Goal: Task Accomplishment & Management: Manage account settings

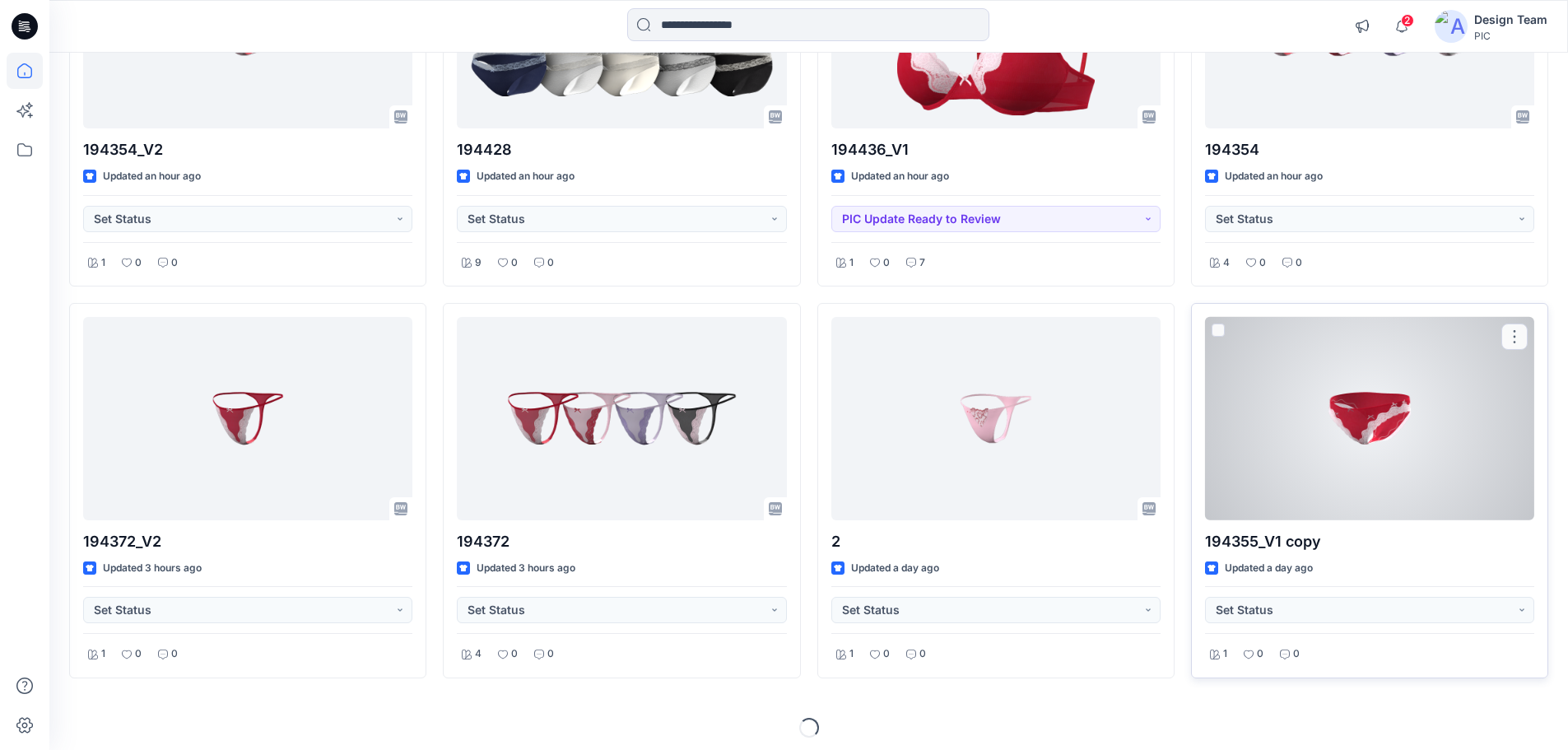
scroll to position [719, 0]
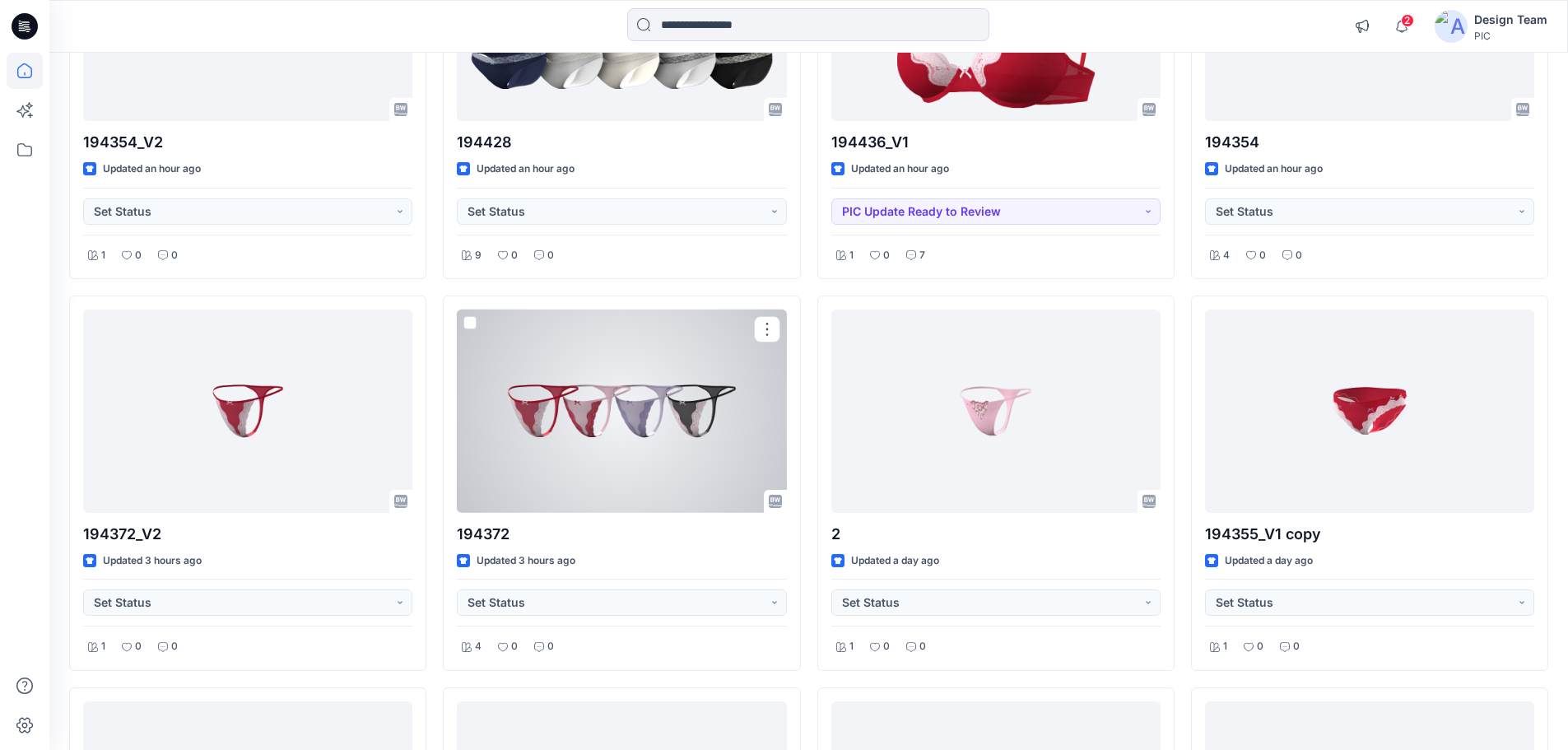
click at [659, 461] on div at bounding box center [621, 412] width 329 height 203
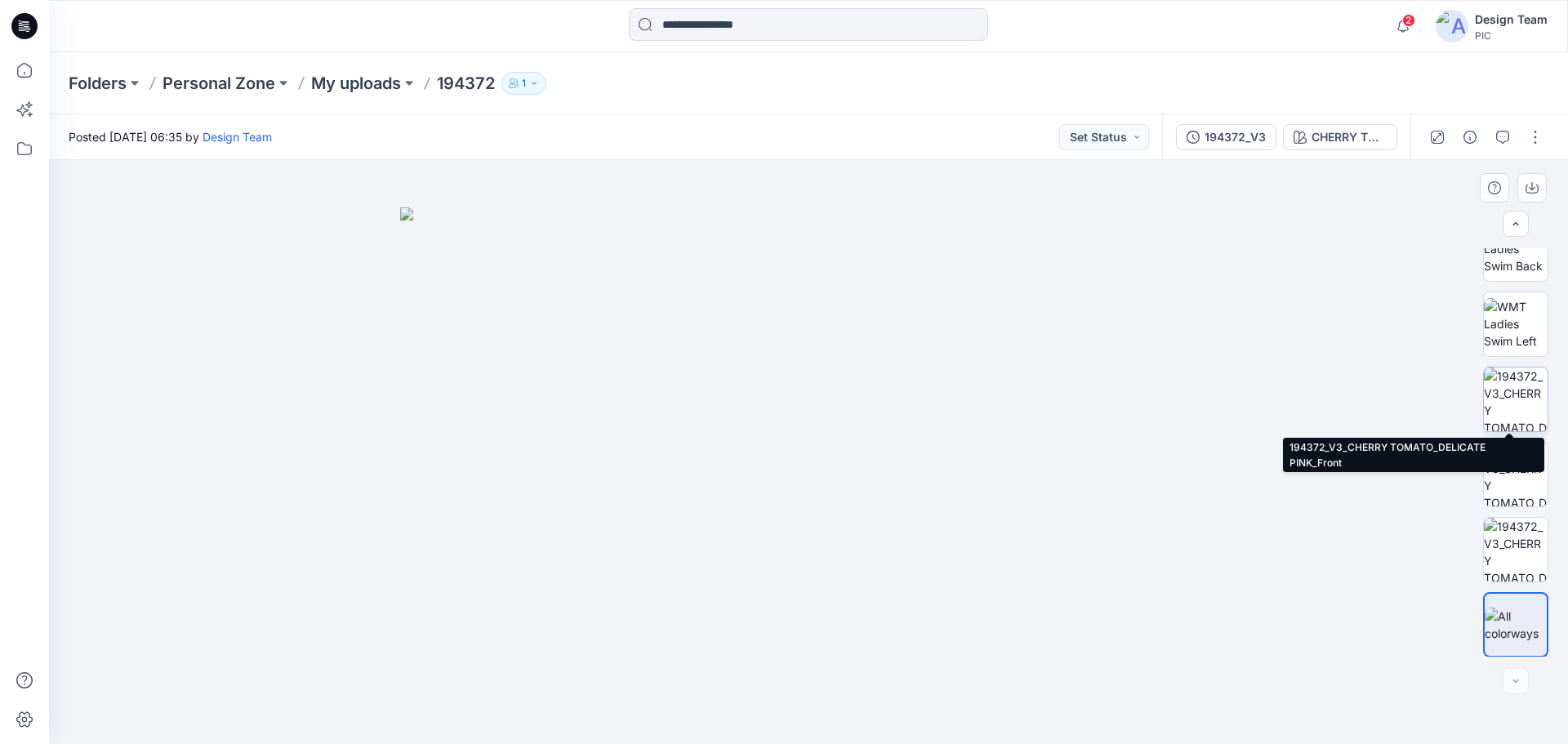
scroll to position [333, 0]
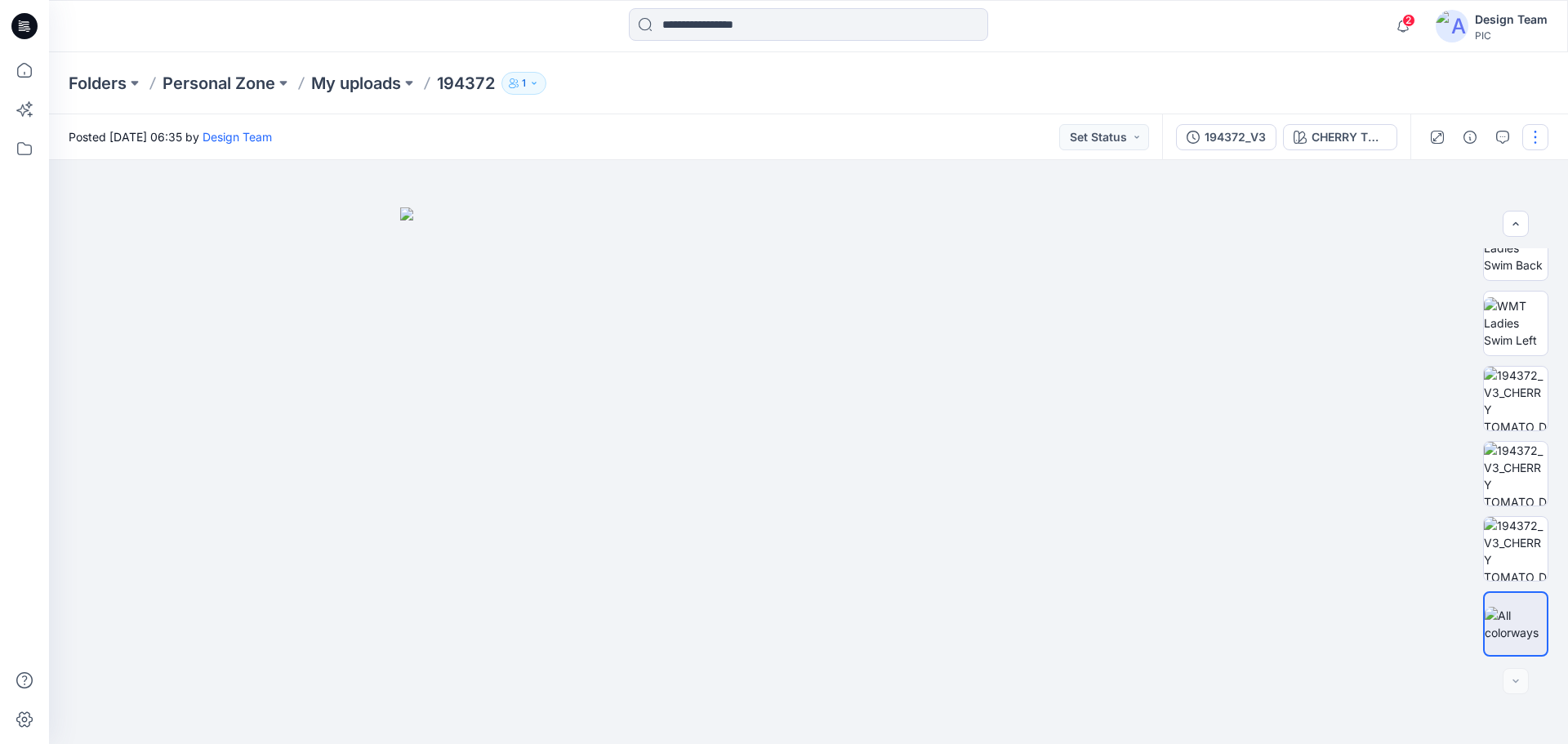
click at [1538, 143] on button "button" at bounding box center [1535, 137] width 26 height 26
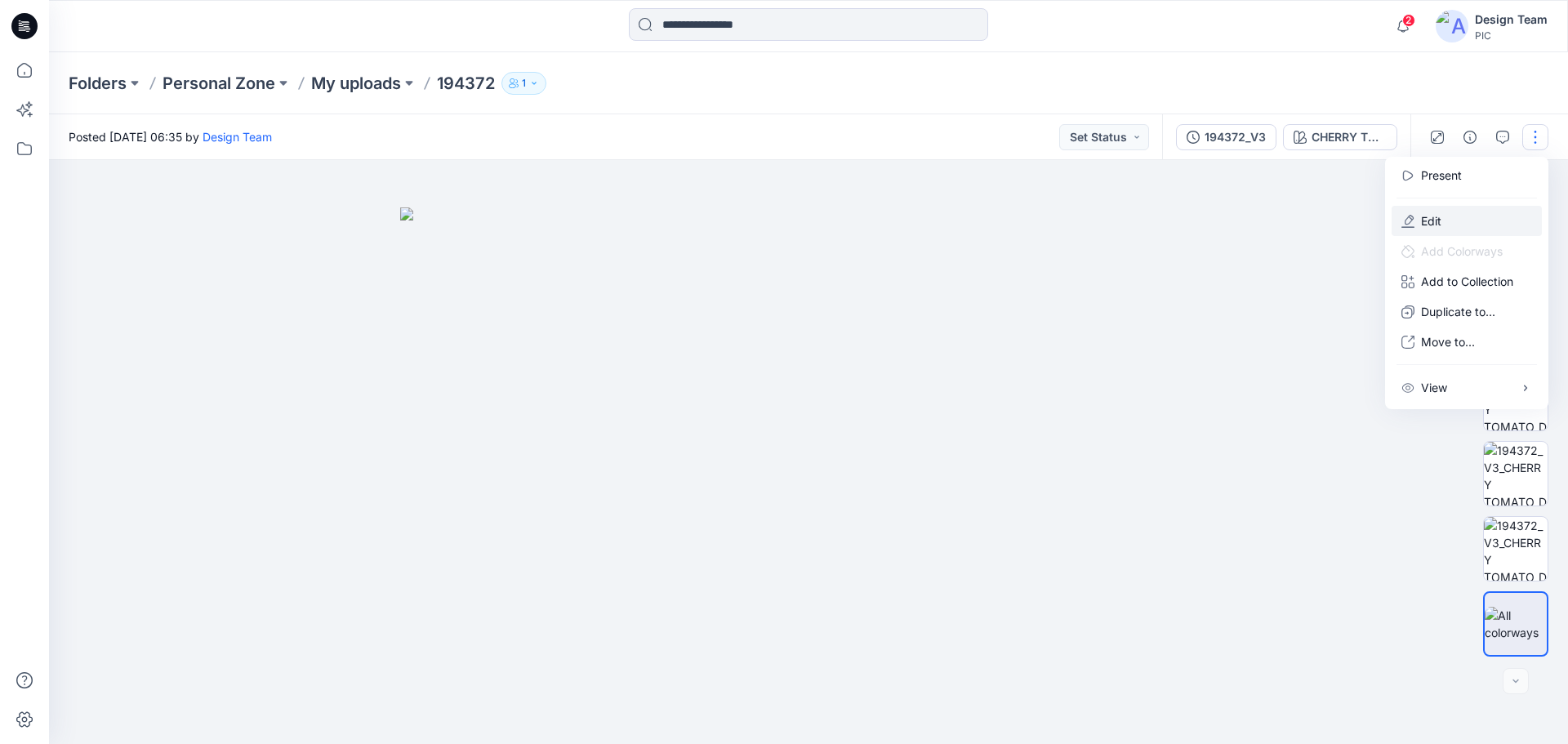
click at [1448, 217] on button "Edit" at bounding box center [1467, 220] width 150 height 30
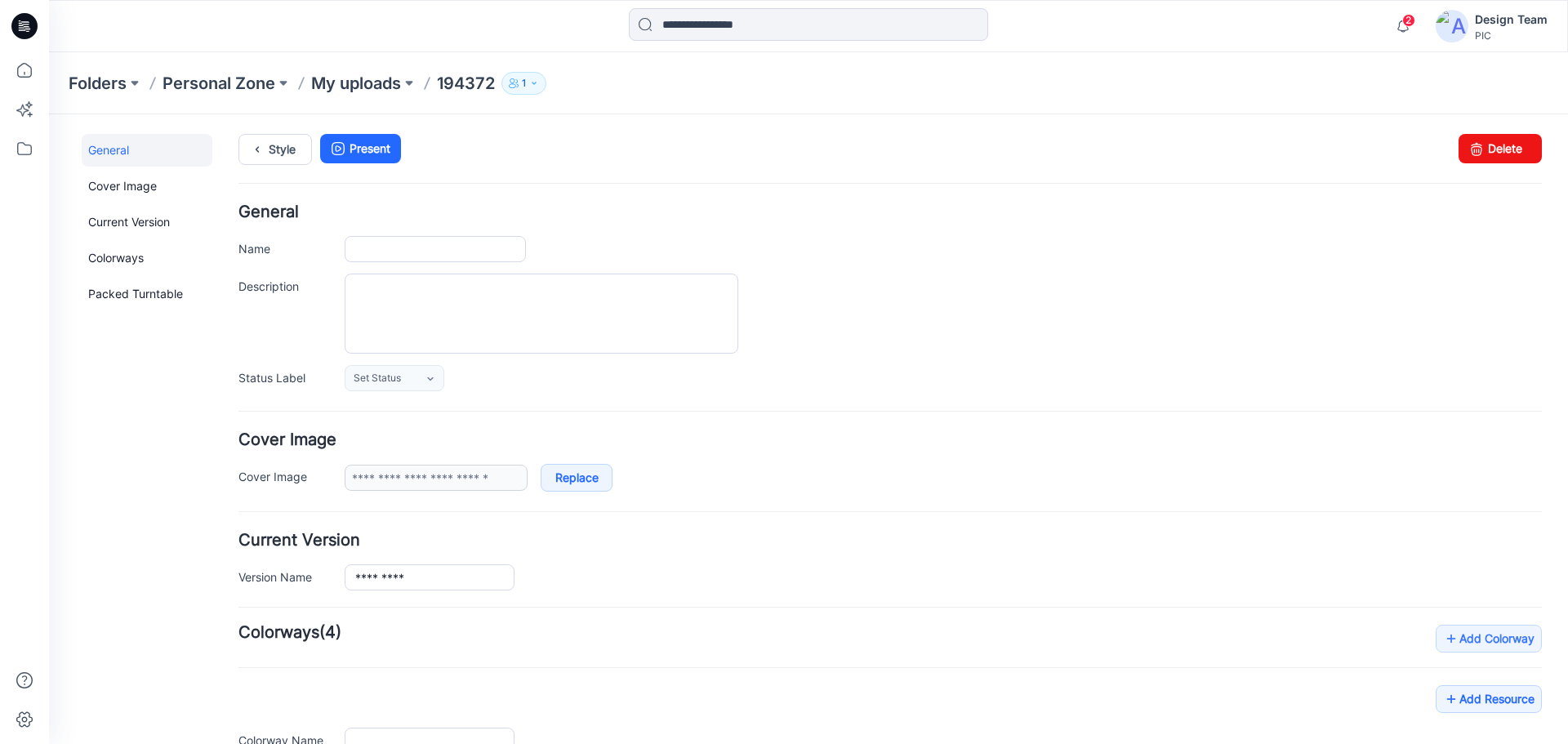
type input "******"
type input "**********"
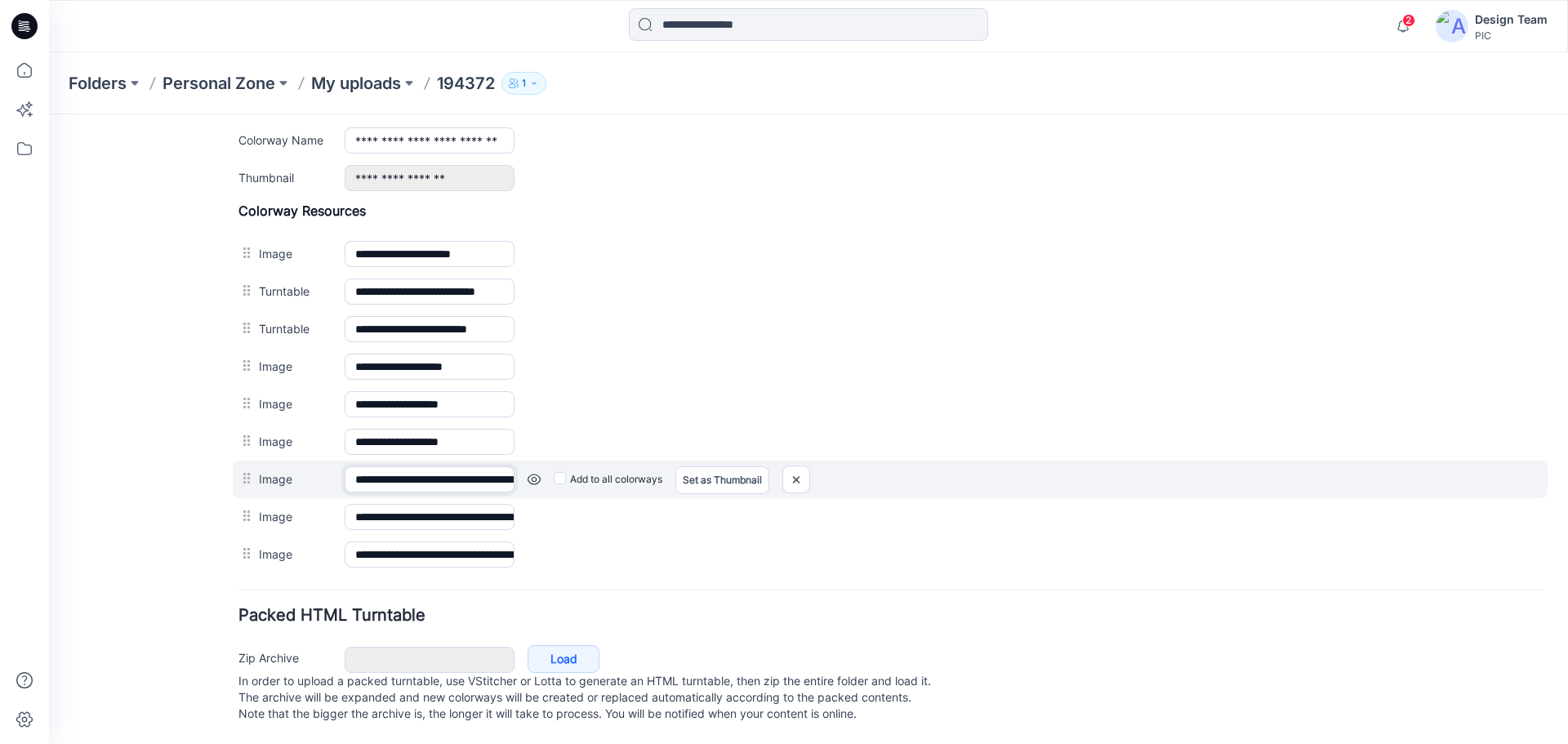
scroll to position [0, 125]
drag, startPoint x: 460, startPoint y: 463, endPoint x: 551, endPoint y: 464, distance: 91.0
click at [551, 464] on div "**********" at bounding box center [890, 479] width 1315 height 38
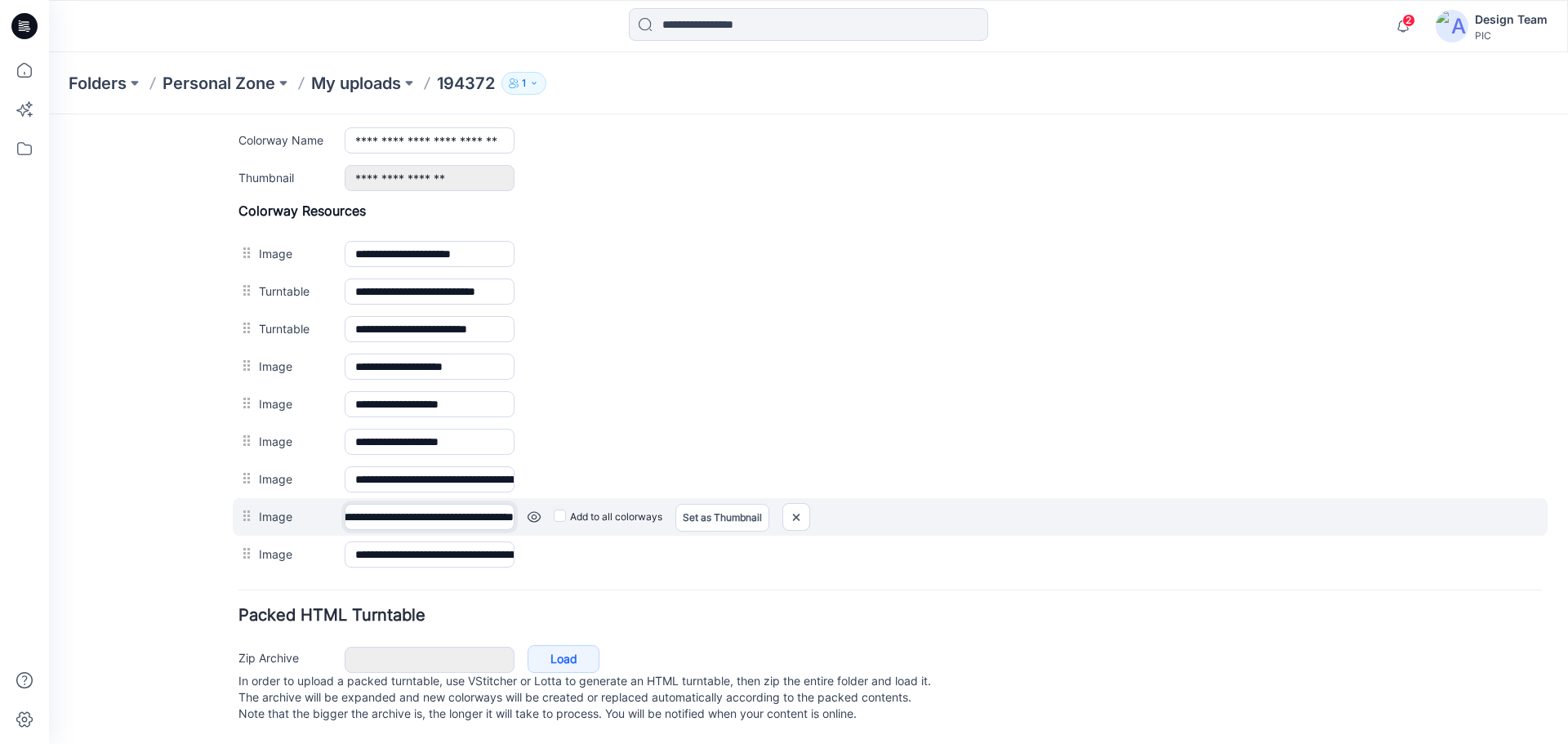
scroll to position [0, 117]
drag, startPoint x: 471, startPoint y: 505, endPoint x: 517, endPoint y: 500, distance: 46.3
click at [517, 500] on div "**********" at bounding box center [890, 517] width 1315 height 38
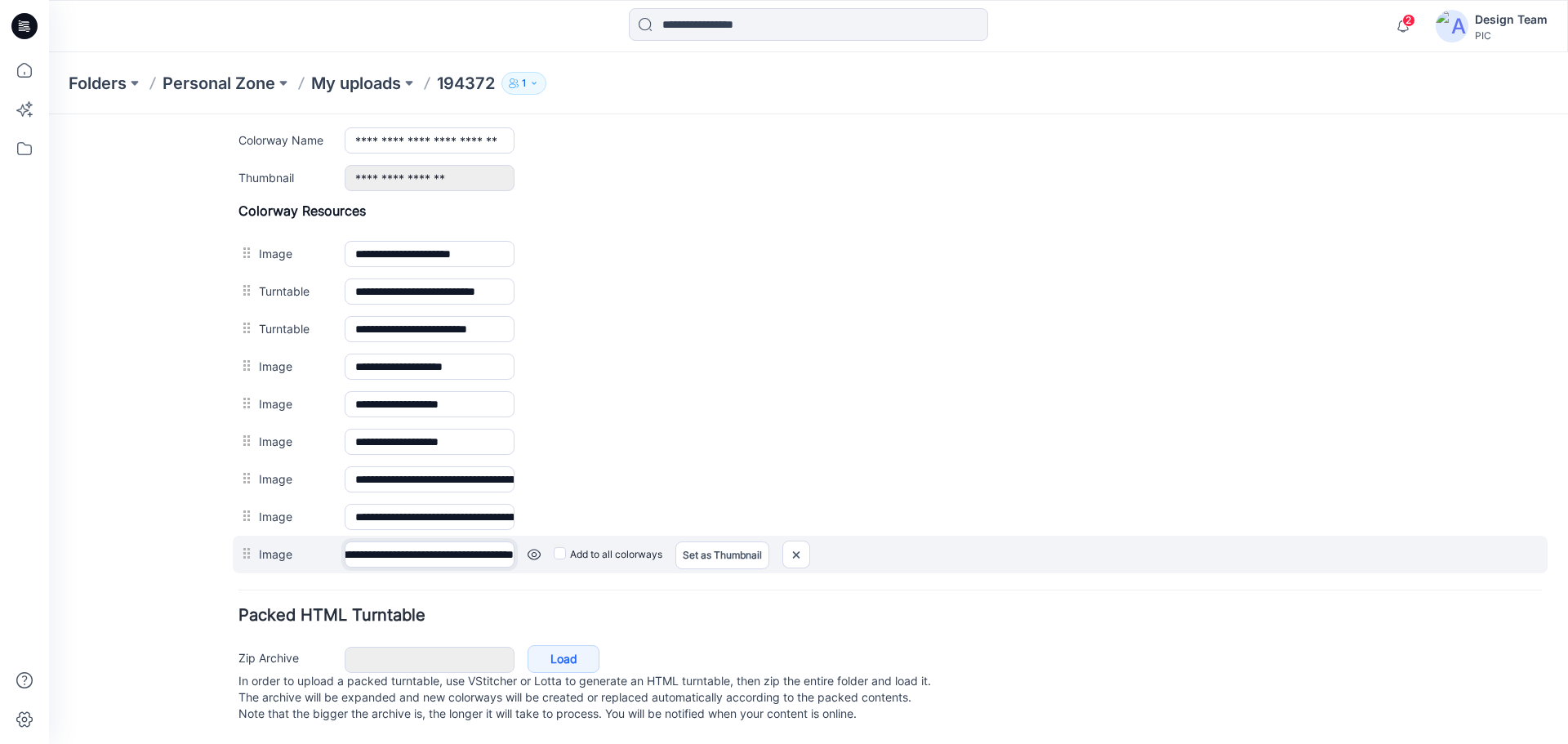
scroll to position [0, 122]
drag, startPoint x: 469, startPoint y: 539, endPoint x: 519, endPoint y: 541, distance: 50.0
click at [519, 541] on div "**********" at bounding box center [890, 554] width 1315 height 38
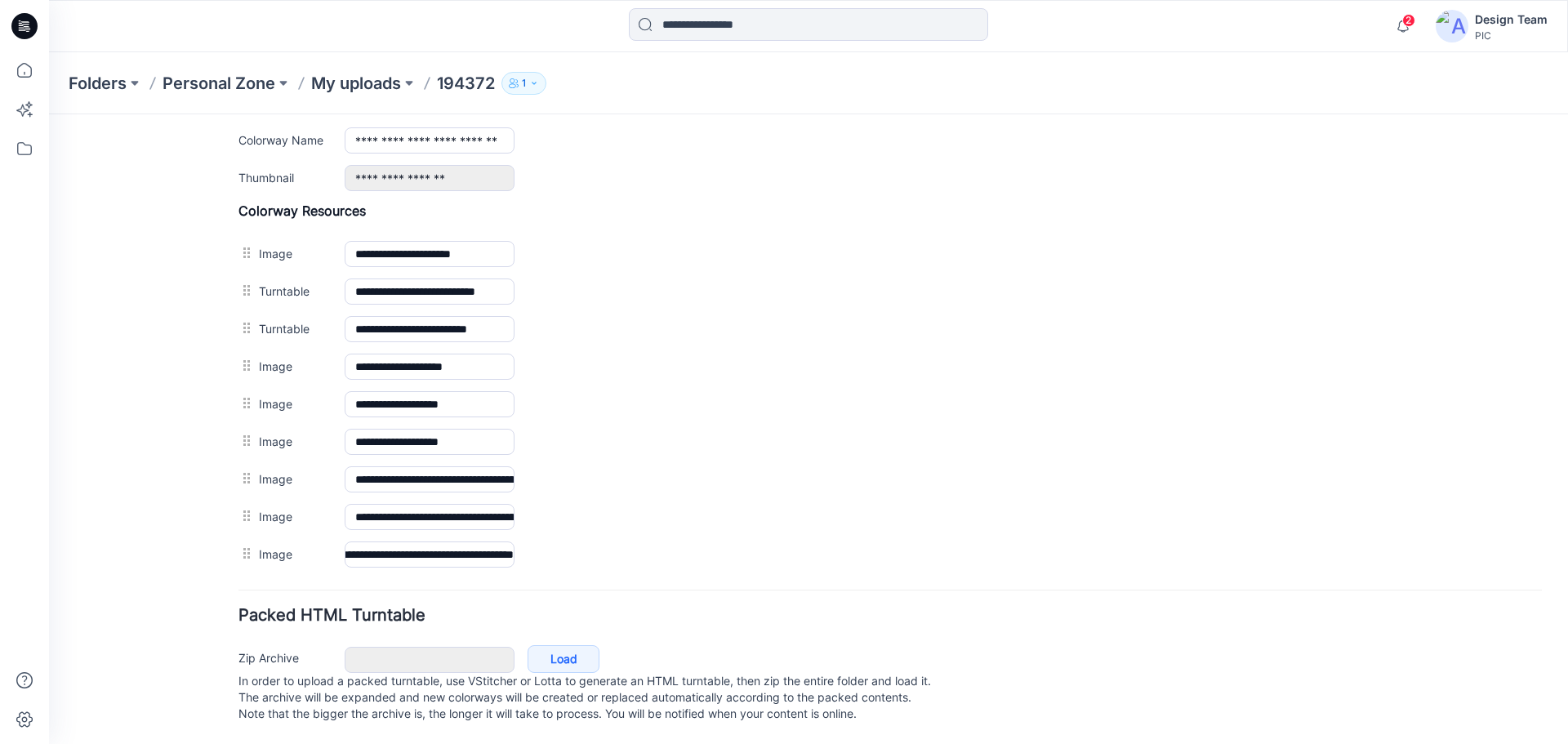
click at [1090, 48] on div "2 Notifications Your style 194428-1 is ready 7 minutes ago Your style 194368_V1…" at bounding box center [809, 26] width 1519 height 52
click at [34, 26] on icon at bounding box center [24, 25] width 26 height 26
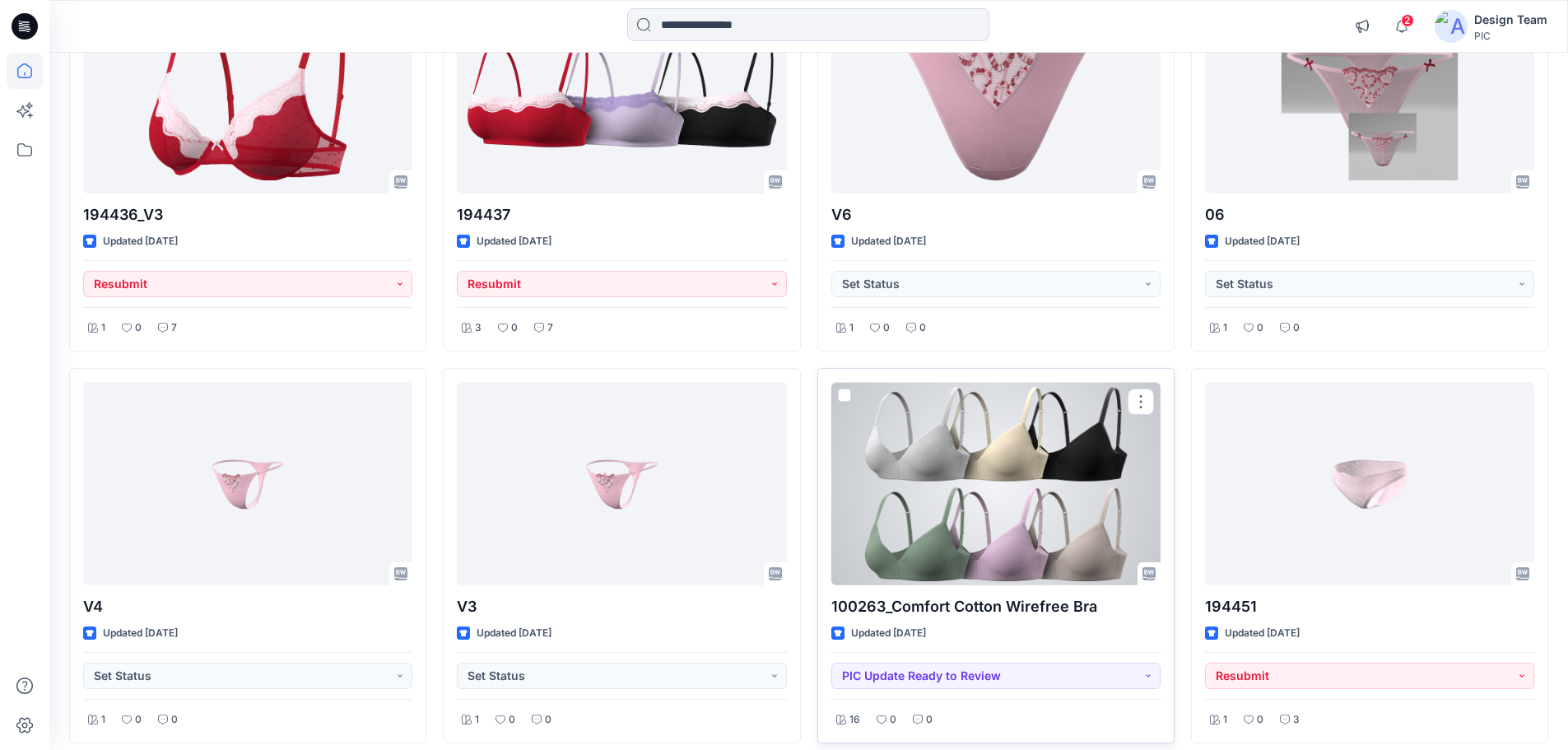
scroll to position [1893, 0]
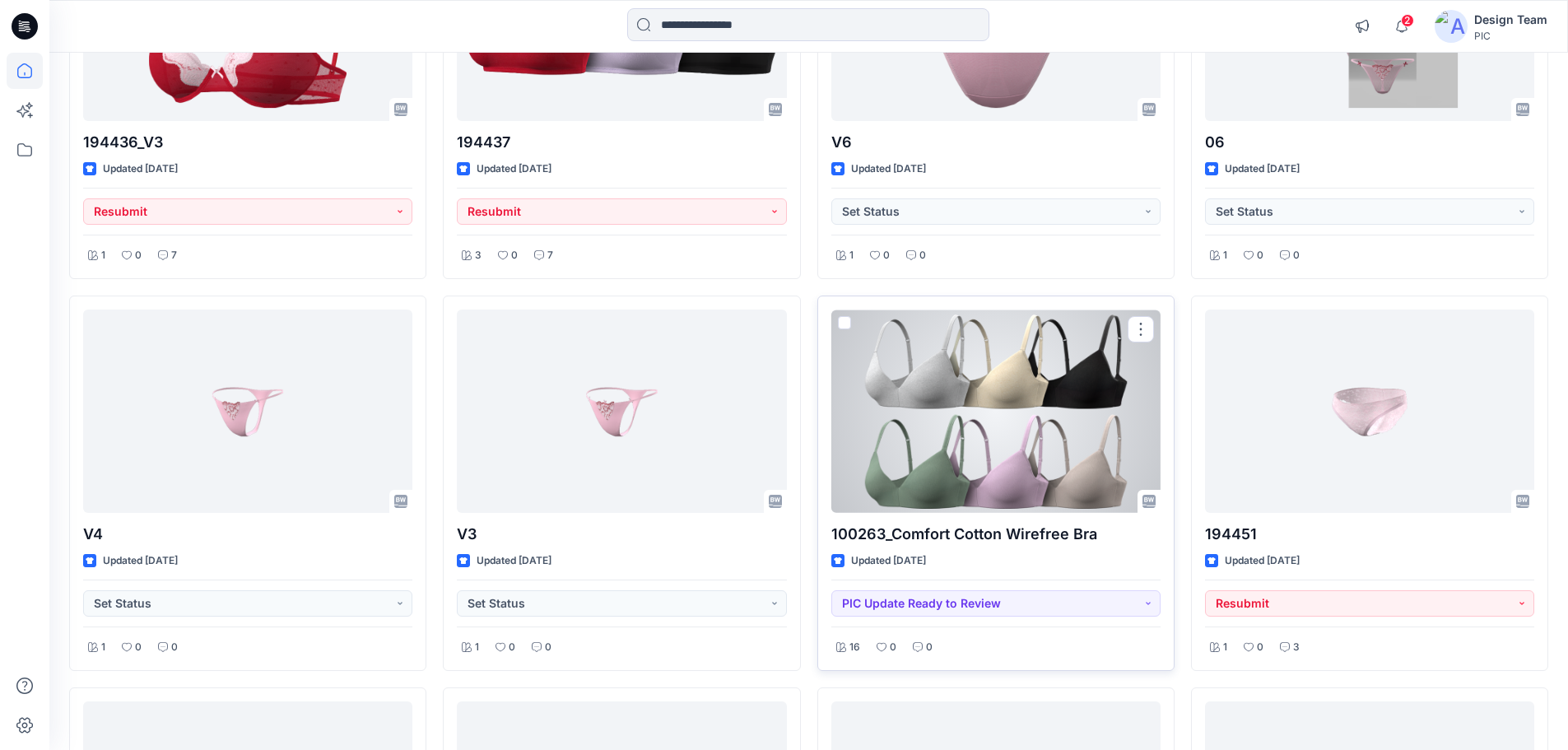
click at [966, 459] on div at bounding box center [995, 412] width 329 height 203
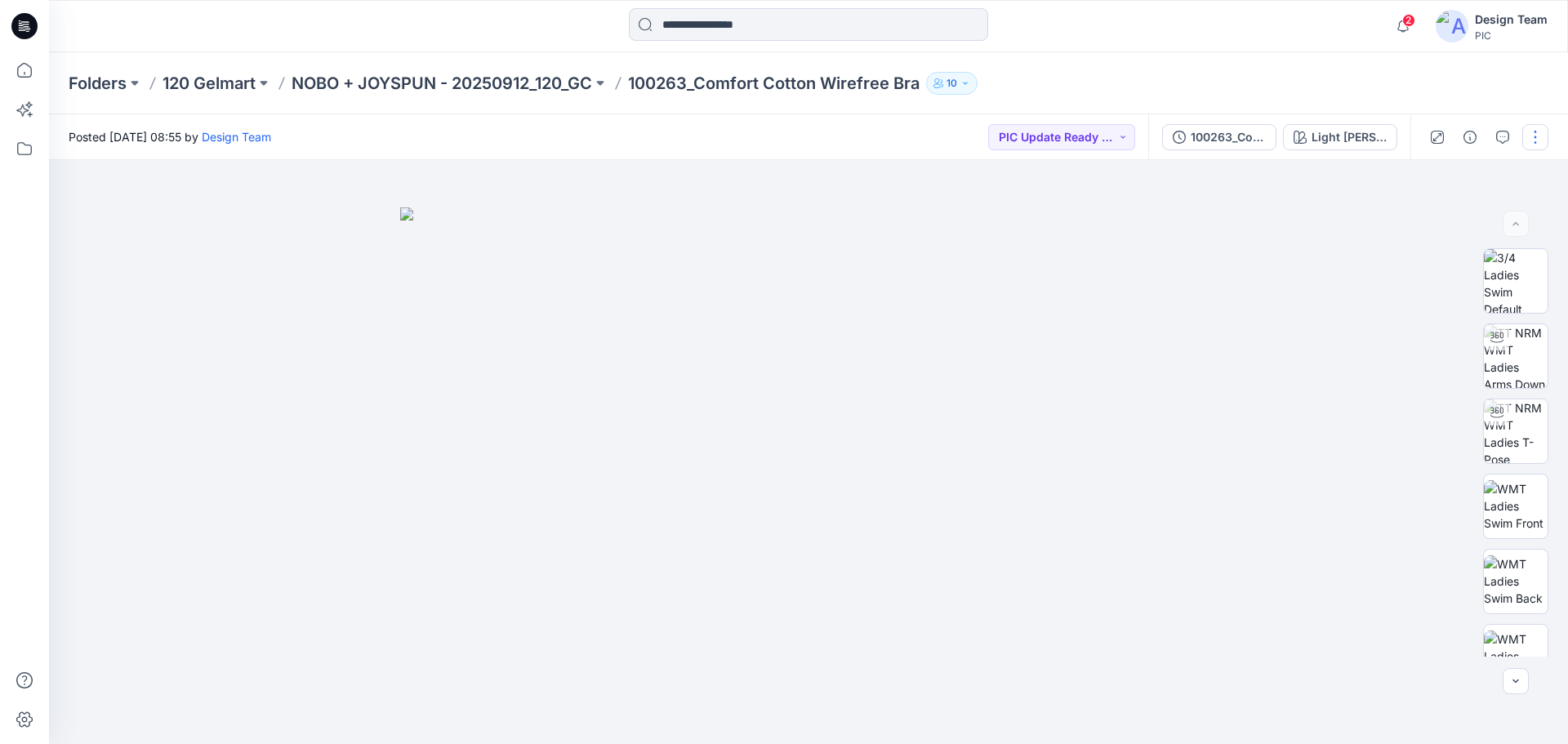
click at [1535, 142] on button "button" at bounding box center [1535, 137] width 26 height 26
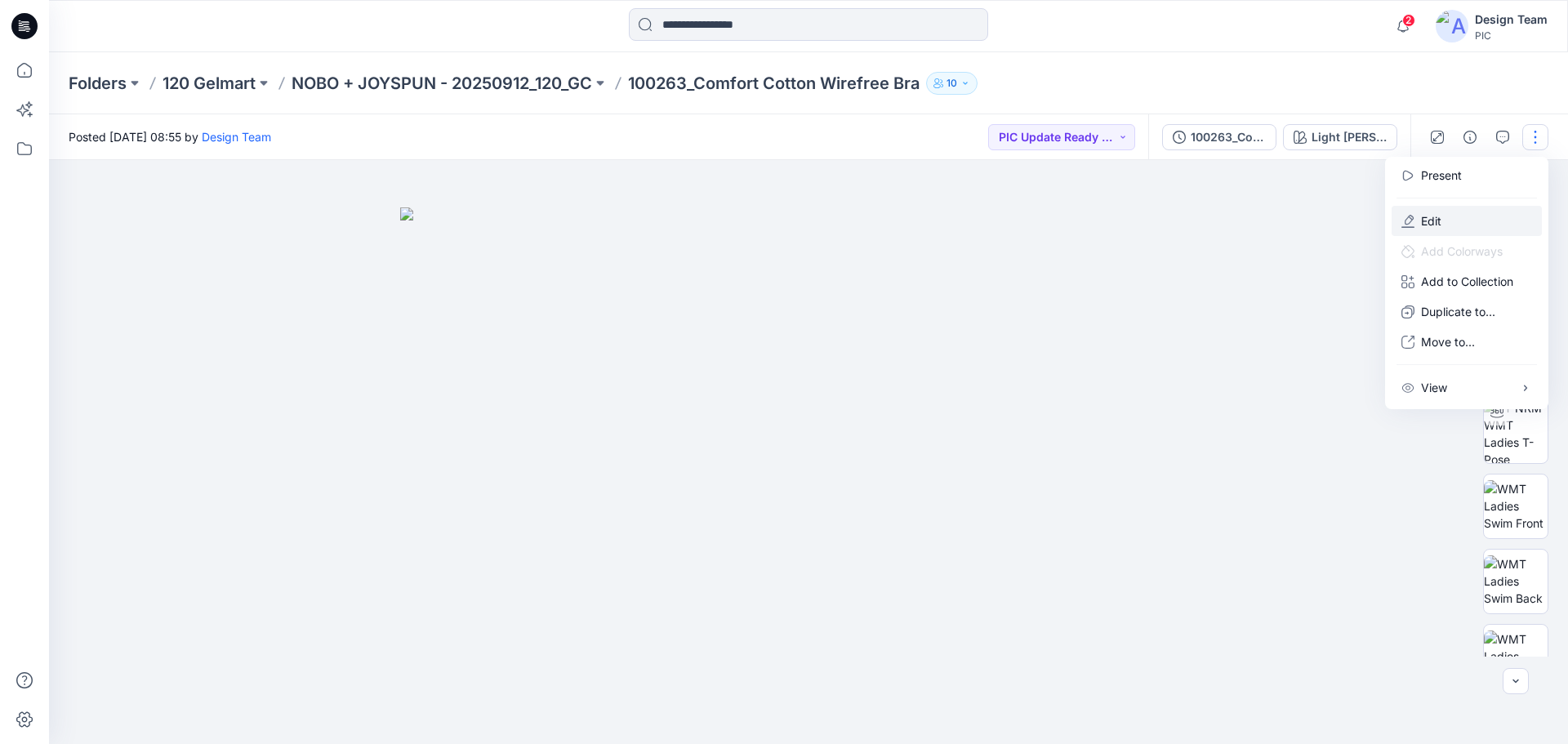
click at [1424, 218] on p "Edit" at bounding box center [1431, 221] width 20 height 17
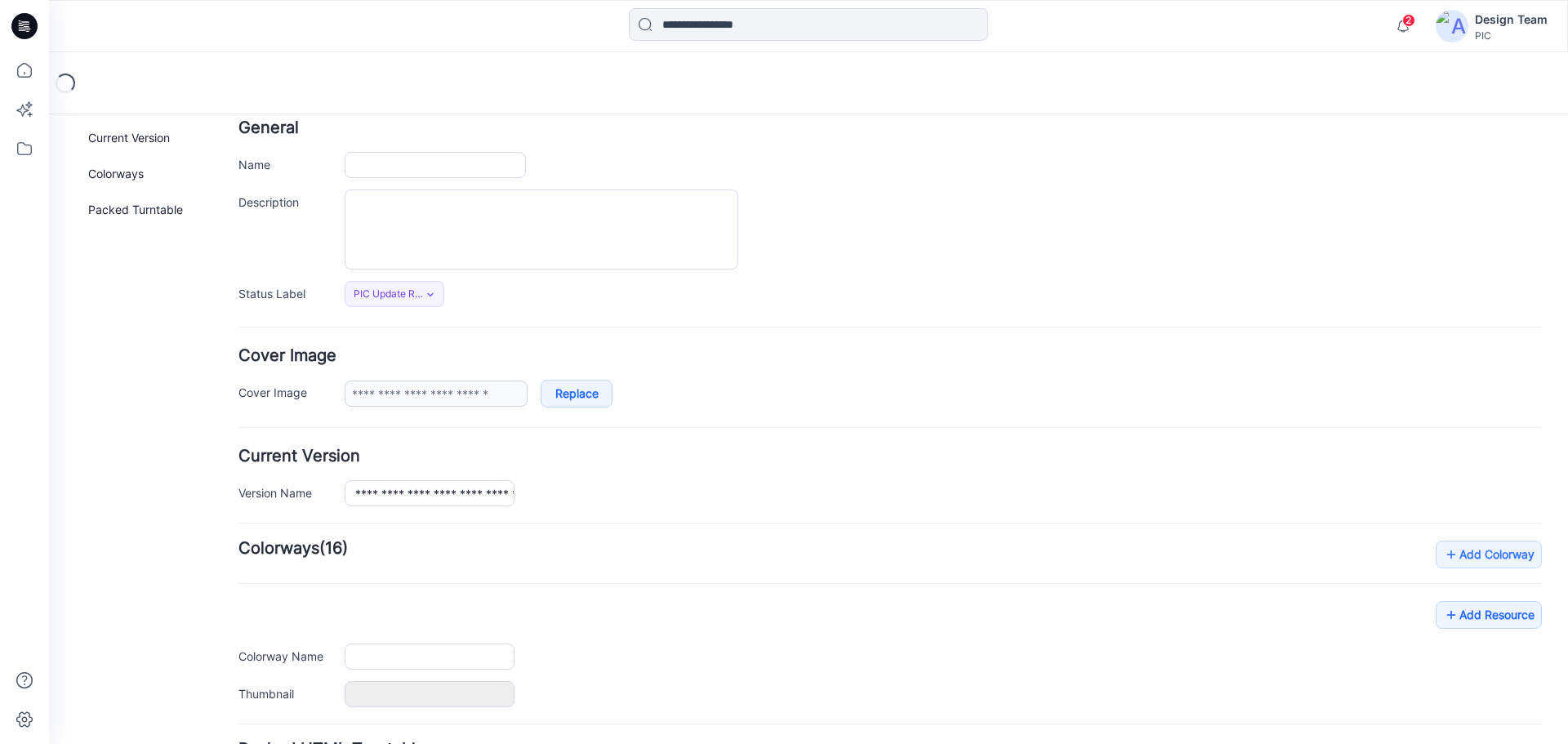
type input "**********"
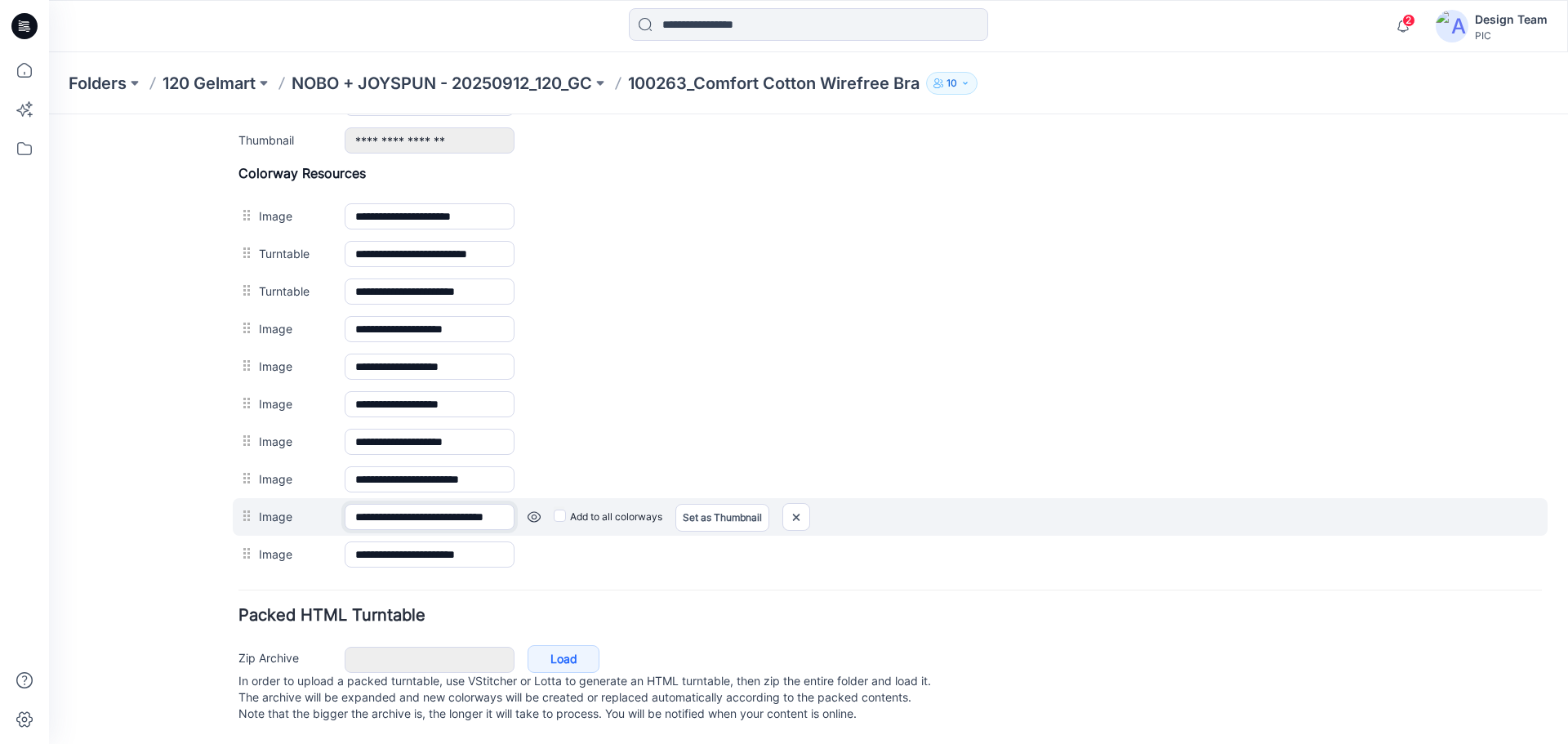
scroll to position [0, 34]
drag, startPoint x: 480, startPoint y: 494, endPoint x: 541, endPoint y: 501, distance: 61.4
click at [541, 501] on div "**********" at bounding box center [890, 517] width 1315 height 38
drag, startPoint x: 419, startPoint y: 499, endPoint x: 471, endPoint y: 497, distance: 52.0
click at [471, 503] on input "**********" at bounding box center [429, 516] width 170 height 26
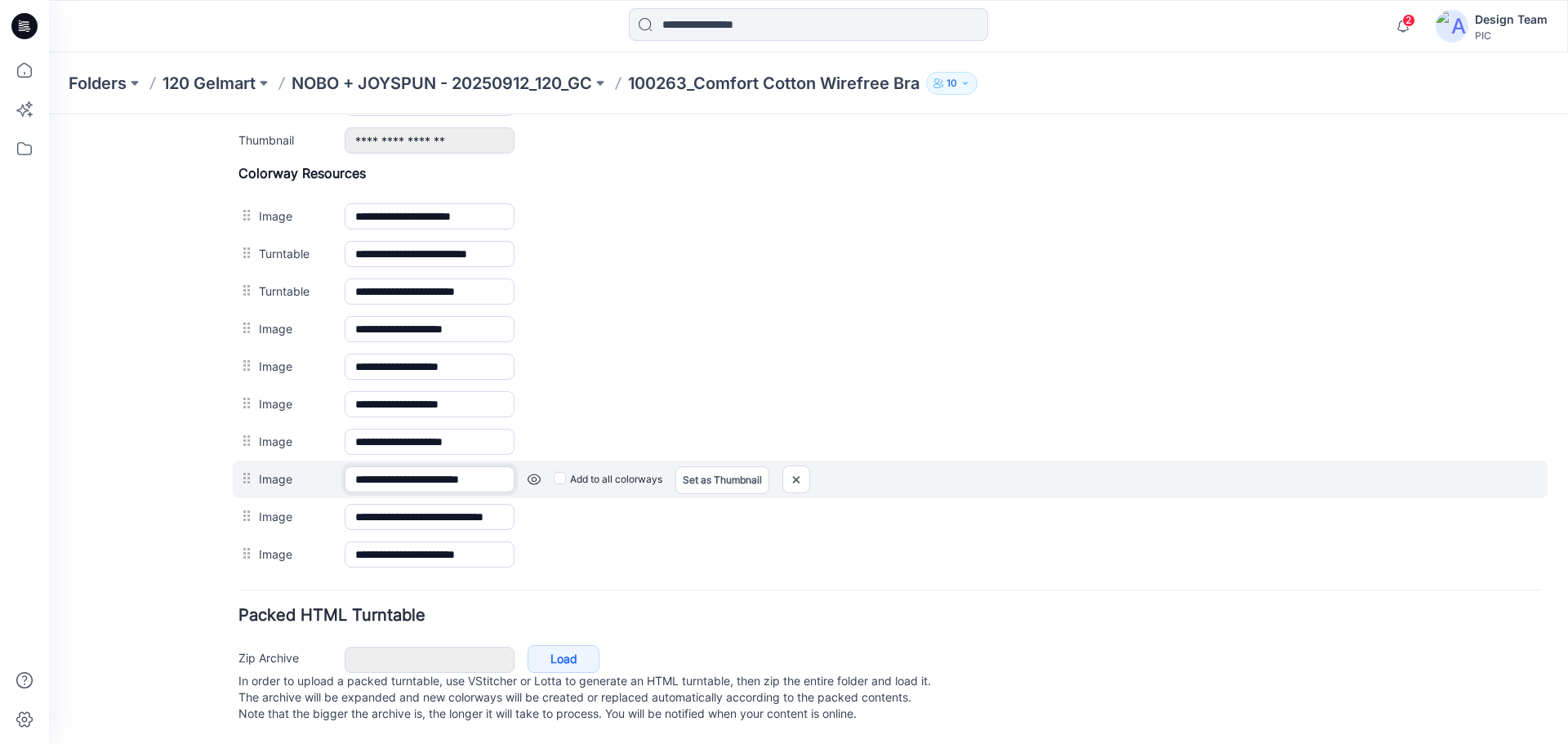
scroll to position [0, 0]
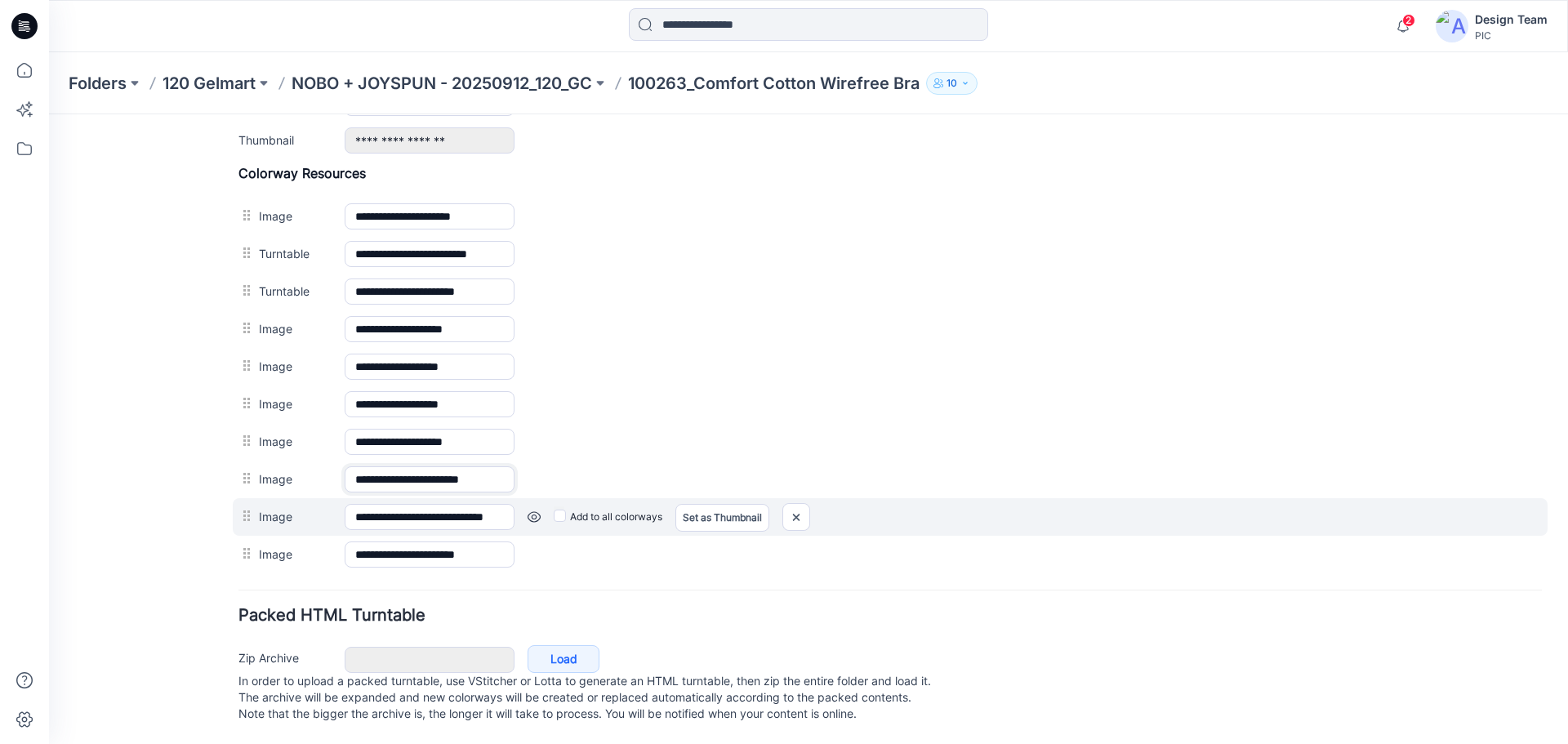
drag, startPoint x: 453, startPoint y: 469, endPoint x: 629, endPoint y: 490, distance: 177.2
click at [629, 490] on div "**********" at bounding box center [891, 369] width 1304 height 408
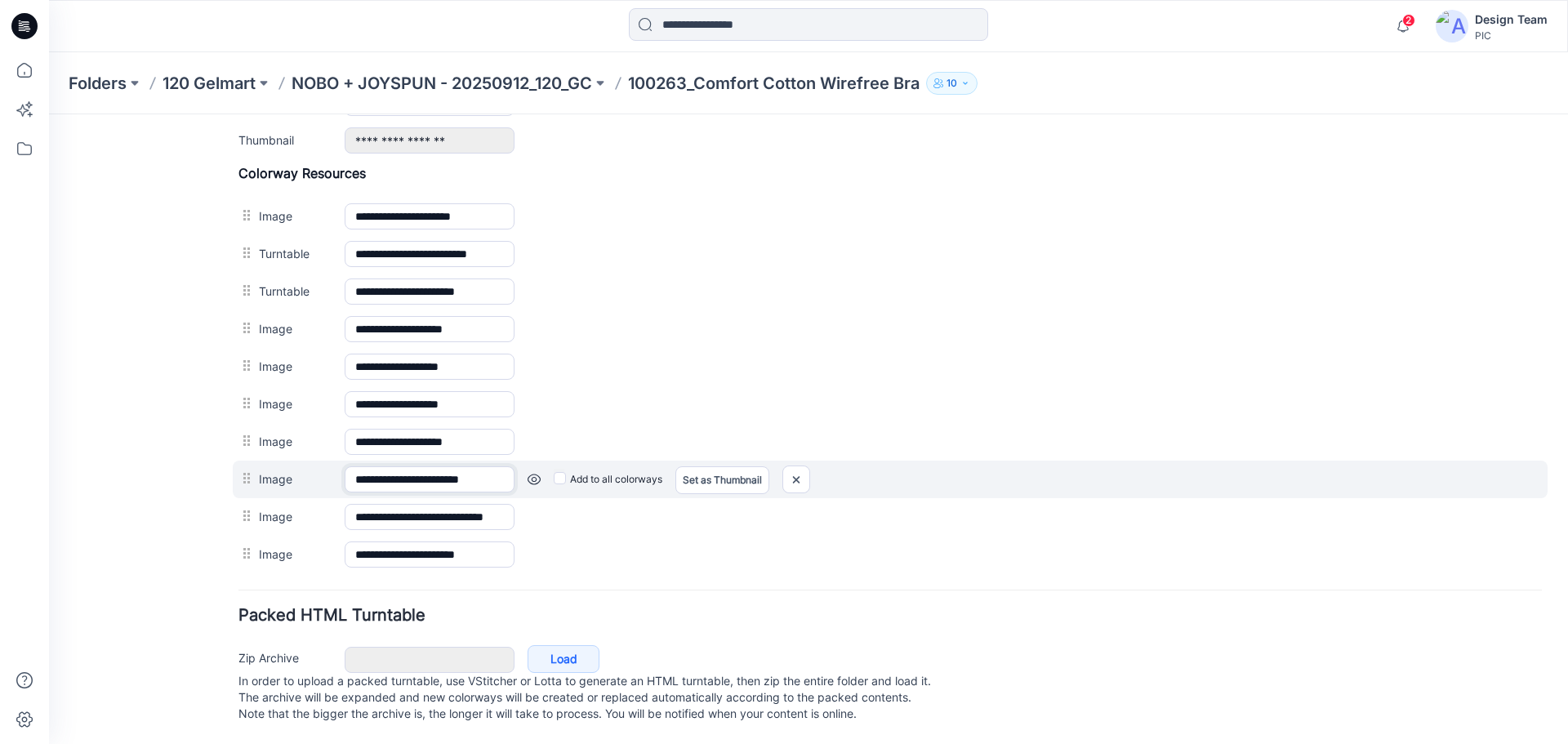
drag, startPoint x: 457, startPoint y: 463, endPoint x: 613, endPoint y: 464, distance: 156.0
click at [619, 461] on div "**********" at bounding box center [890, 479] width 1315 height 38
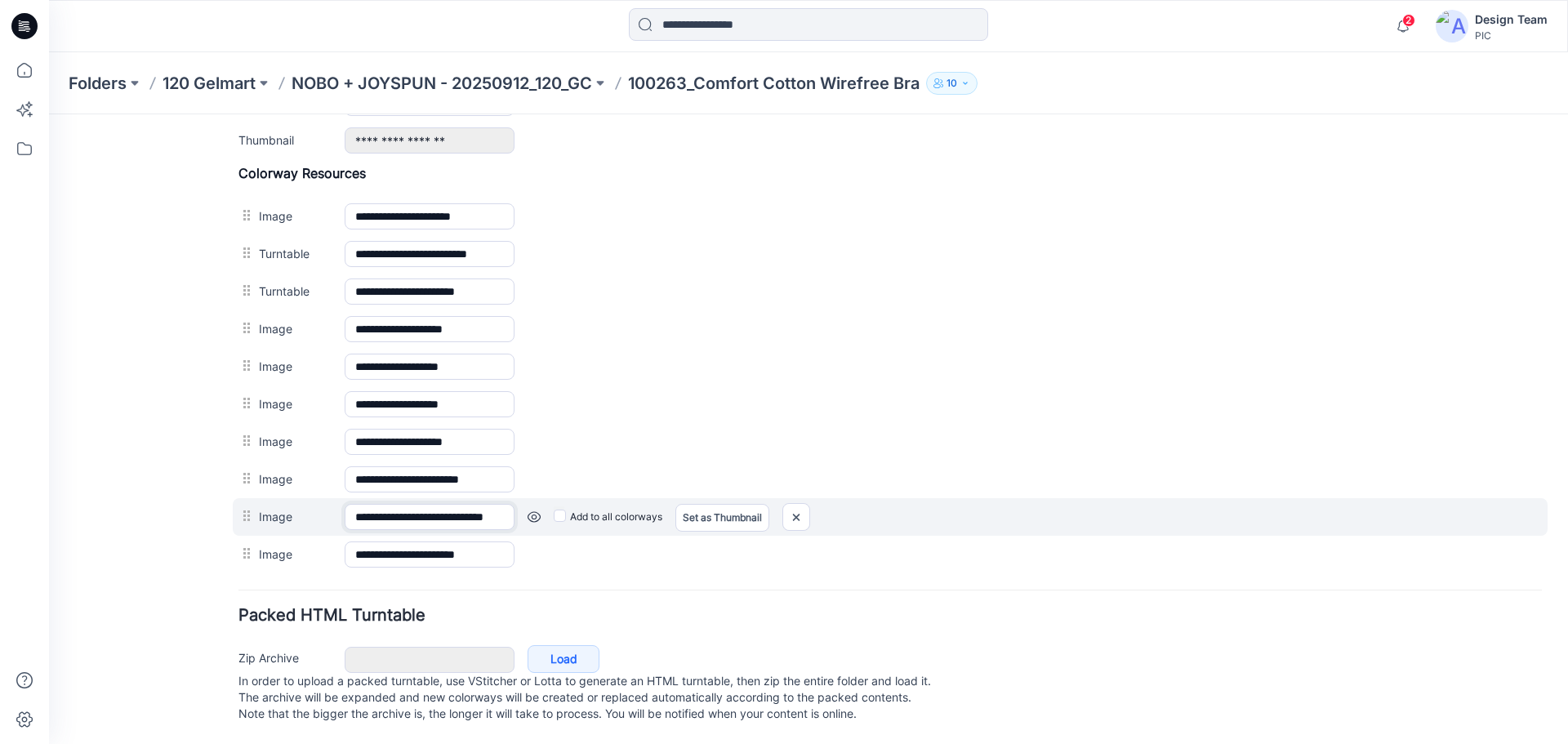
scroll to position [0, 34]
drag, startPoint x: 461, startPoint y: 498, endPoint x: 613, endPoint y: 488, distance: 152.3
click at [613, 499] on div "**********" at bounding box center [890, 517] width 1315 height 38
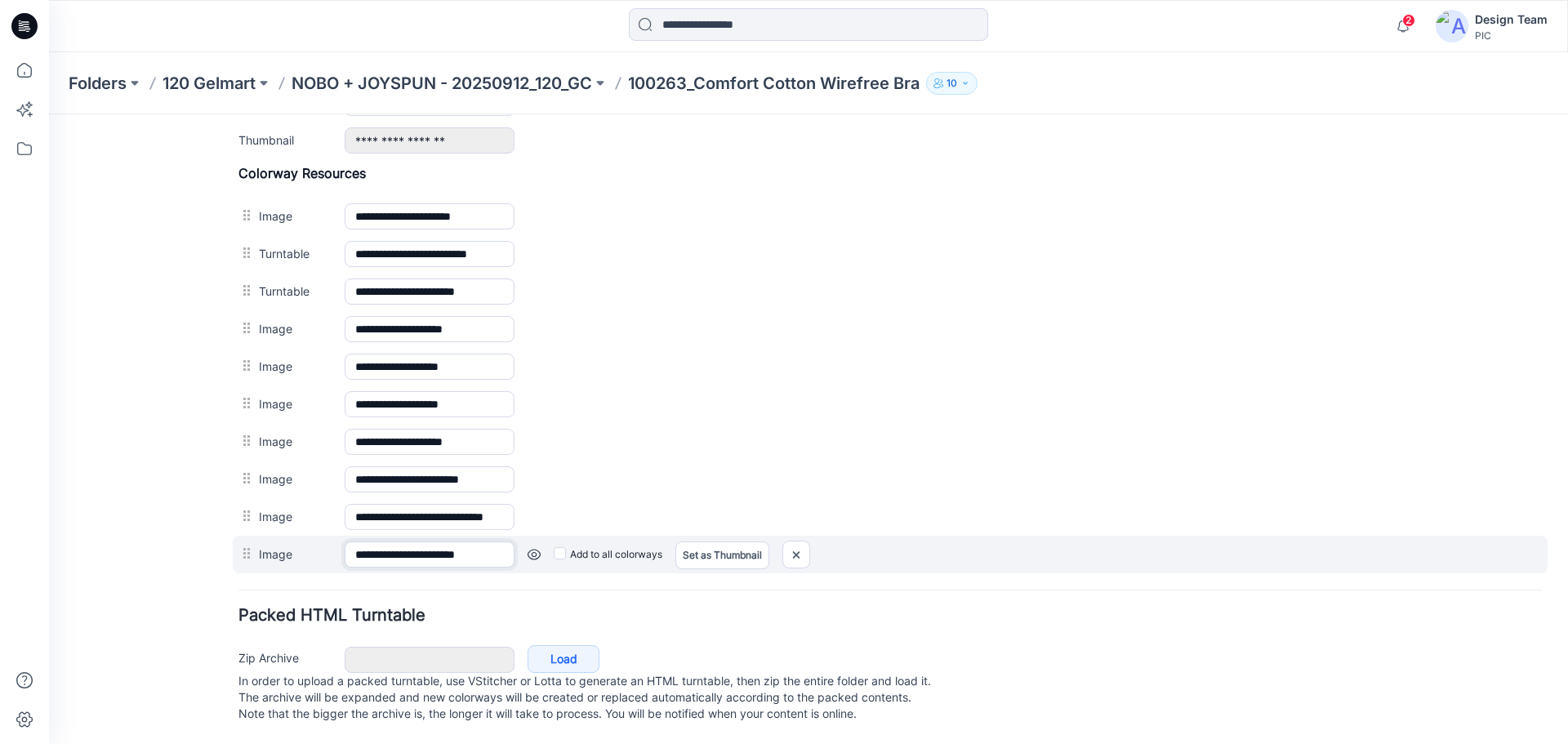
scroll to position [0, 0]
drag, startPoint x: 438, startPoint y: 538, endPoint x: 598, endPoint y: 533, distance: 160.1
click at [598, 535] on div "**********" at bounding box center [890, 554] width 1315 height 38
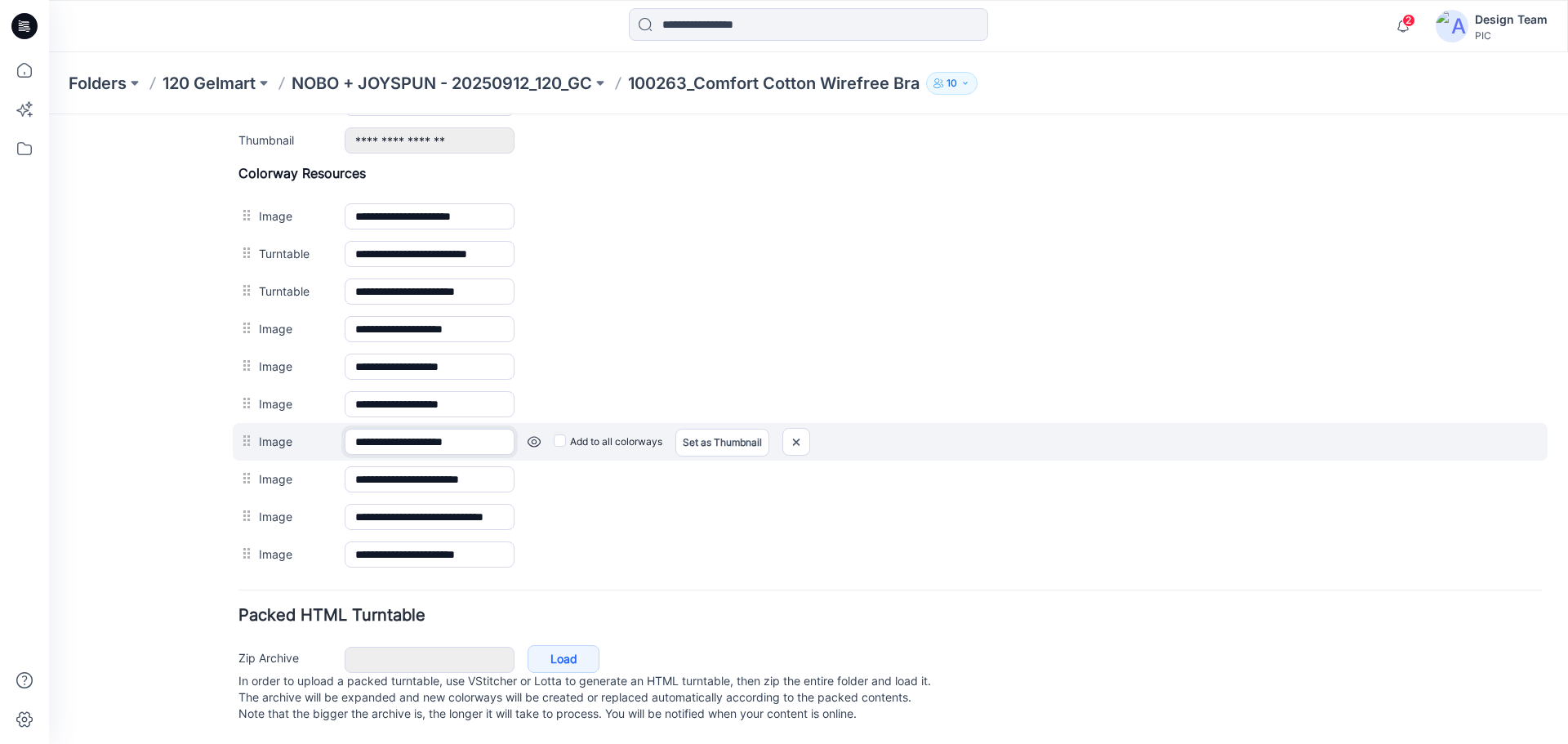
drag, startPoint x: 477, startPoint y: 430, endPoint x: 557, endPoint y: 432, distance: 80.0
click at [557, 432] on div "**********" at bounding box center [890, 441] width 1315 height 38
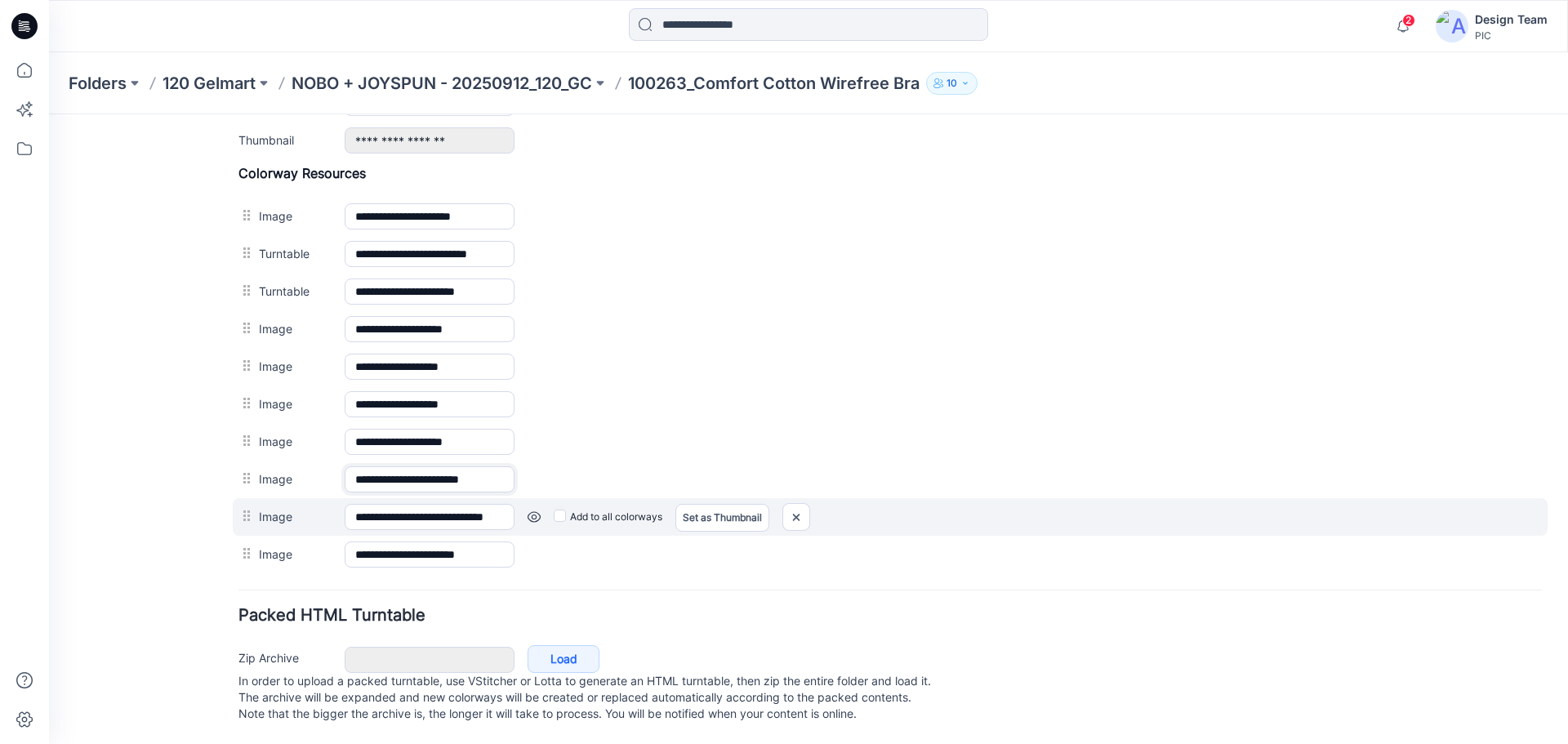
drag, startPoint x: 431, startPoint y: 474, endPoint x: 640, endPoint y: 488, distance: 209.5
click at [640, 488] on div "**********" at bounding box center [891, 369] width 1304 height 408
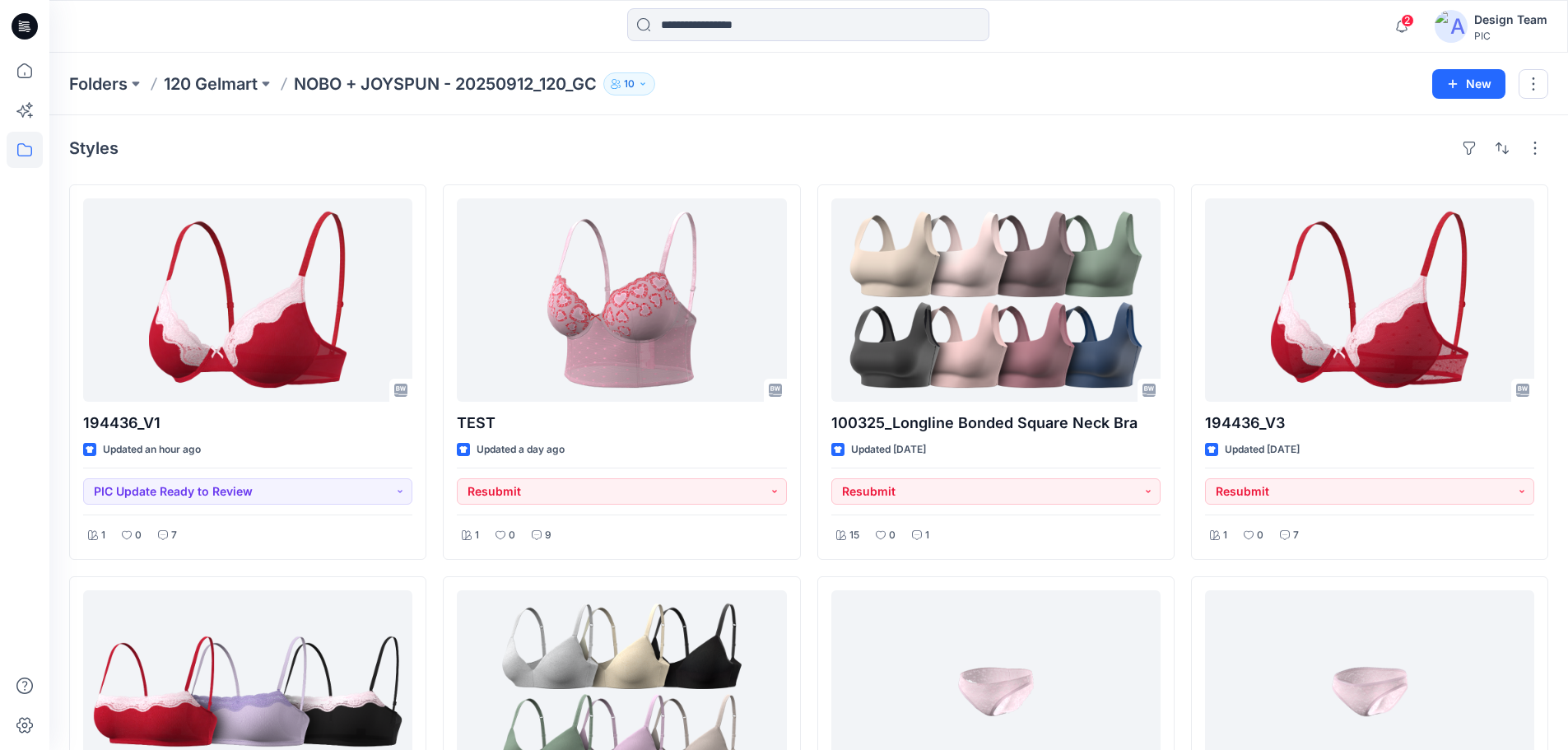
scroll to position [388, 0]
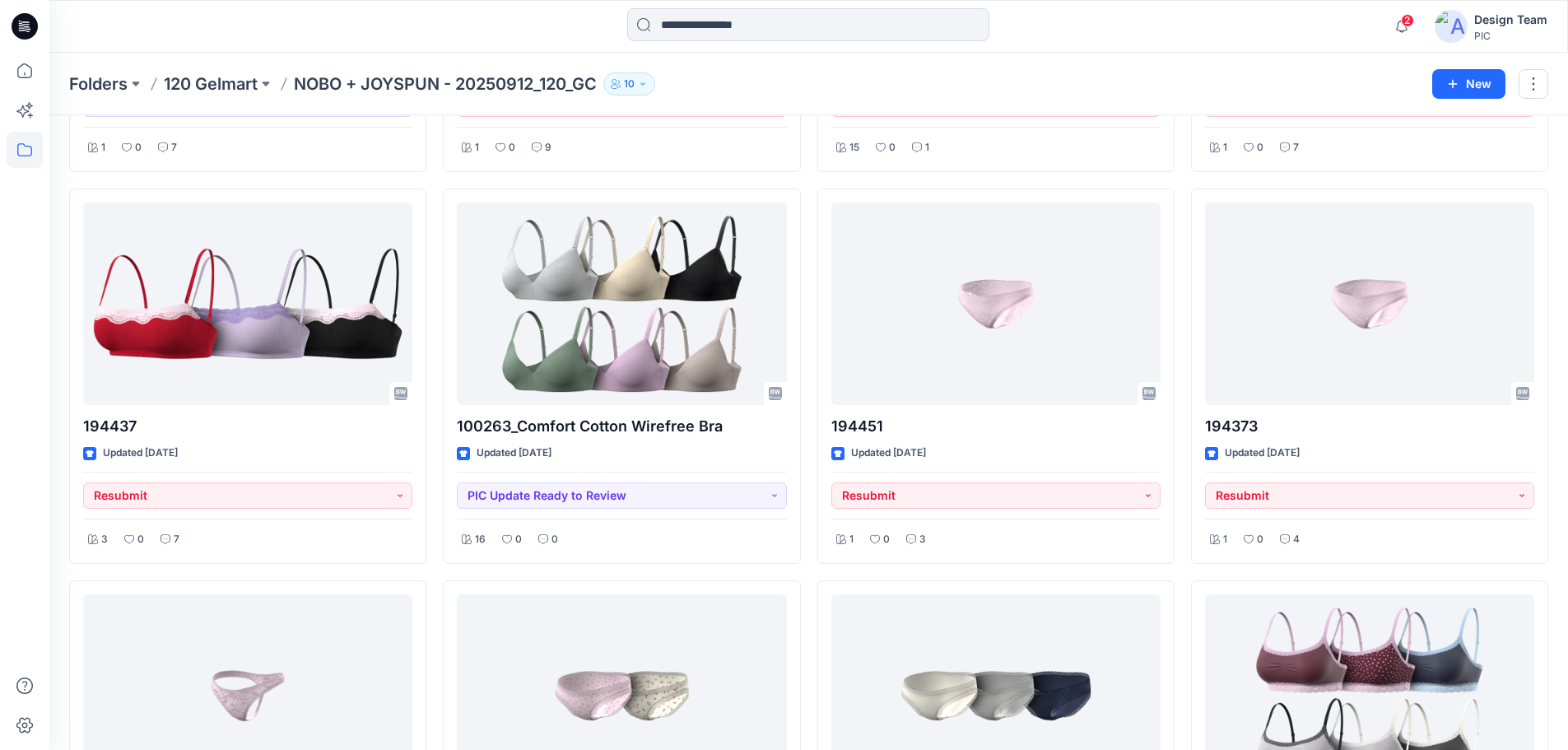
click at [29, 21] on icon at bounding box center [24, 25] width 26 height 26
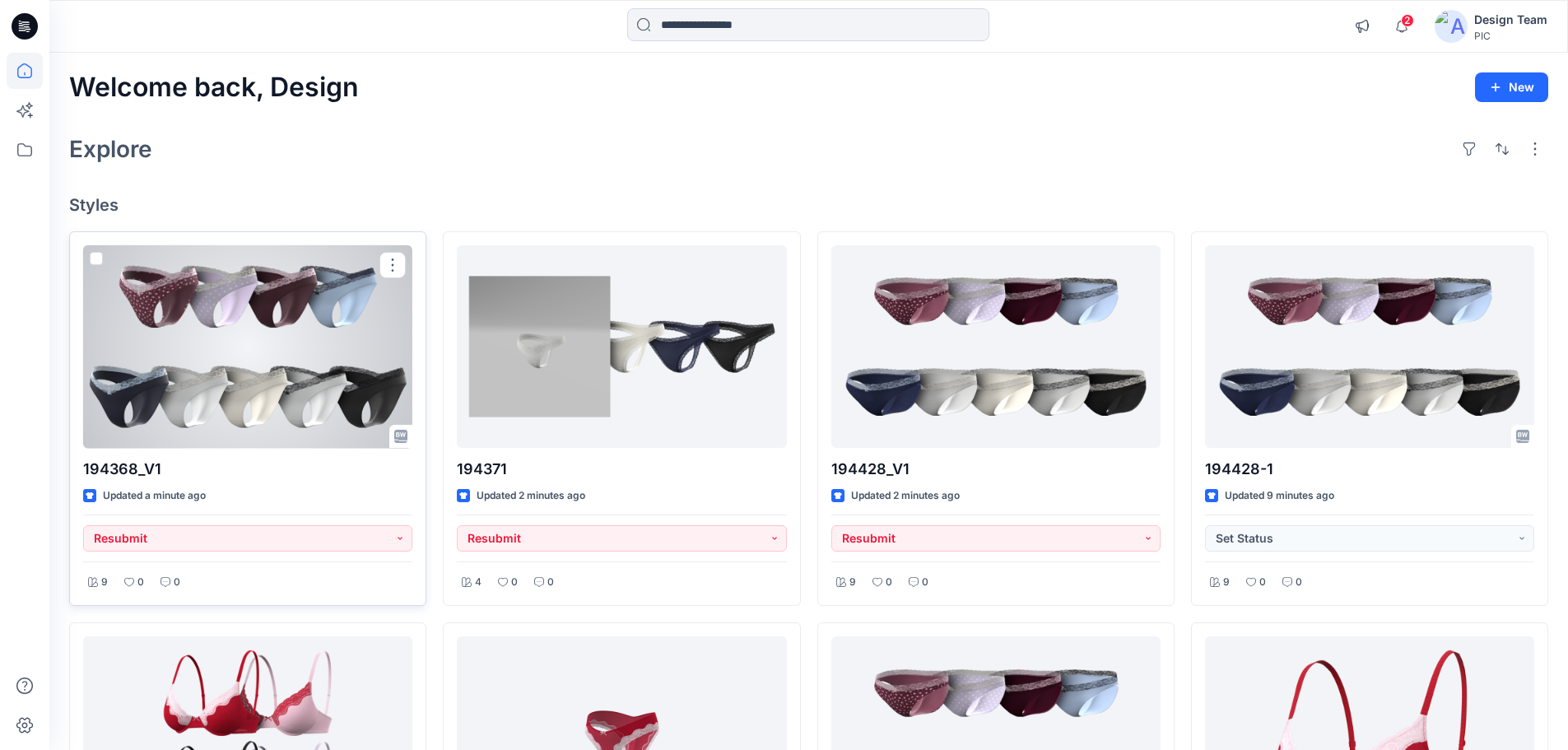
click at [258, 373] on div at bounding box center [247, 347] width 329 height 203
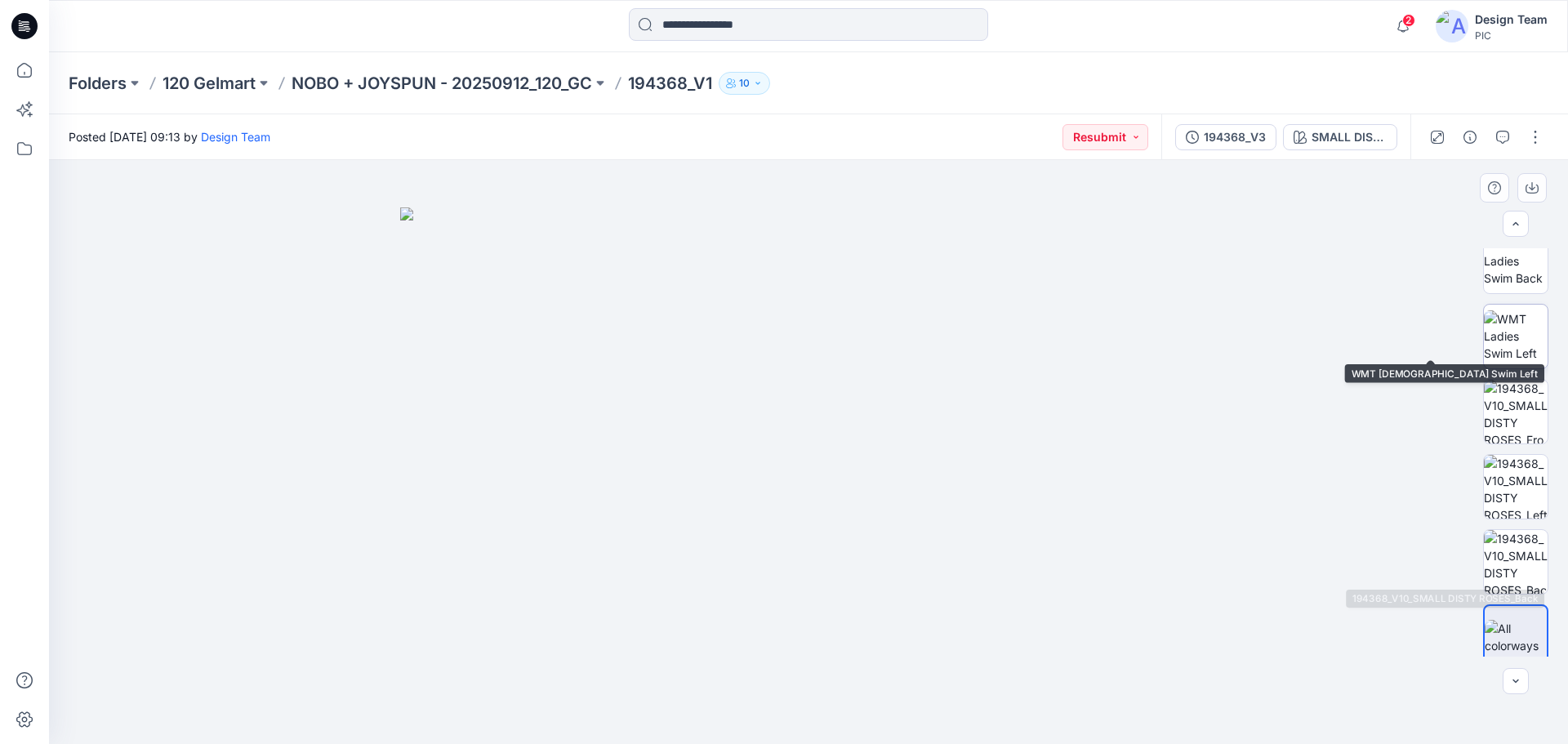
scroll to position [333, 0]
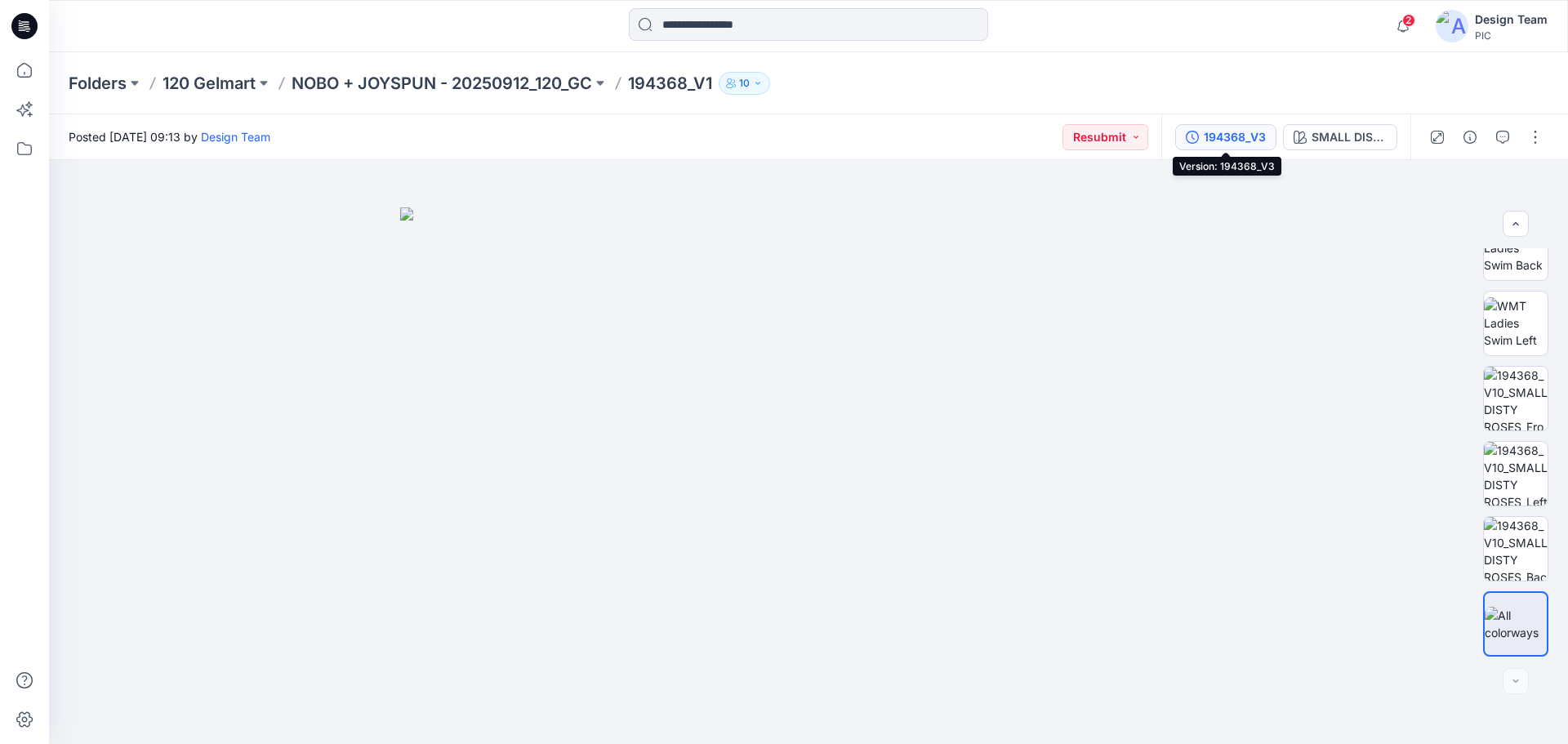
click at [1194, 147] on button "194368_V3" at bounding box center [1225, 137] width 101 height 26
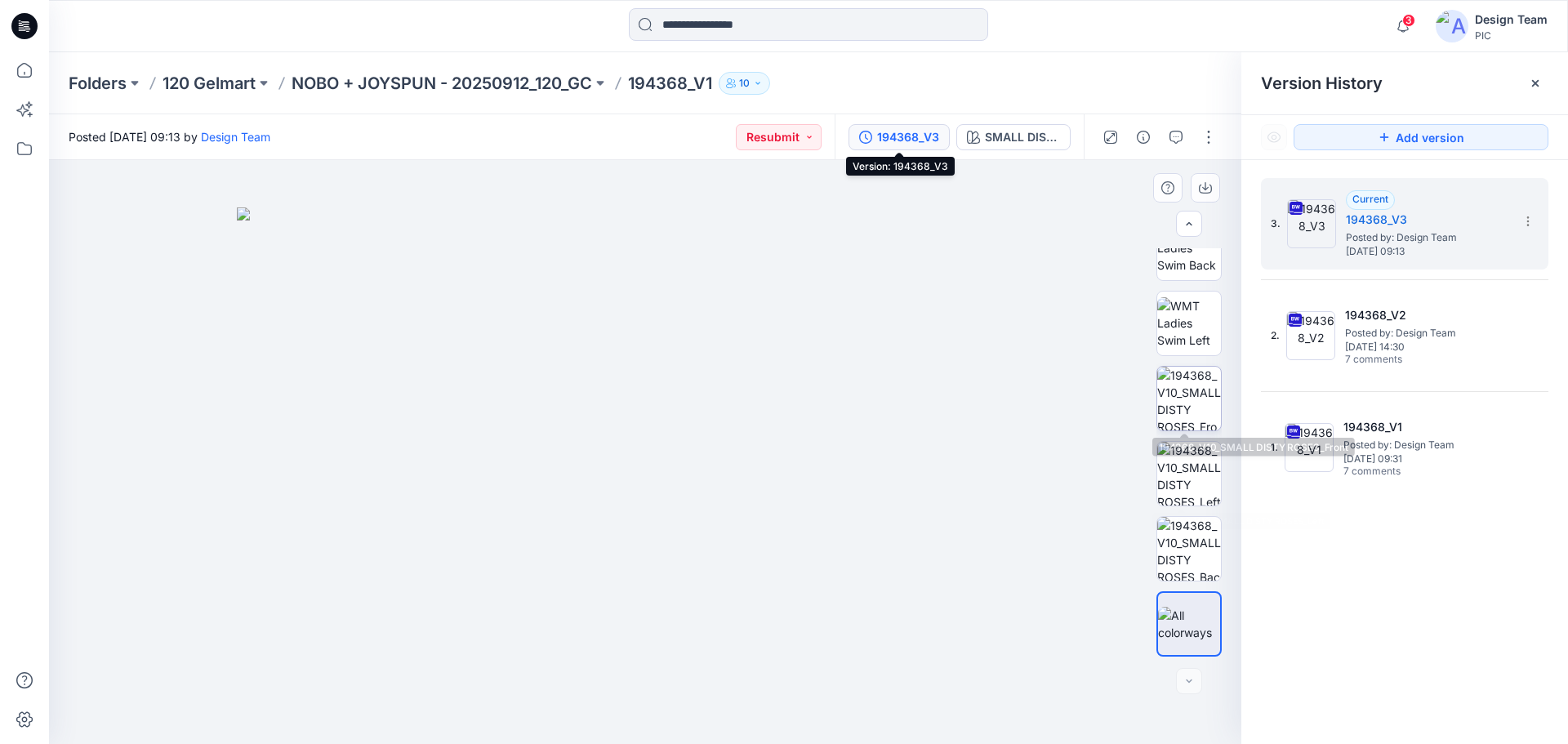
click at [1190, 395] on img at bounding box center [1190, 399] width 64 height 64
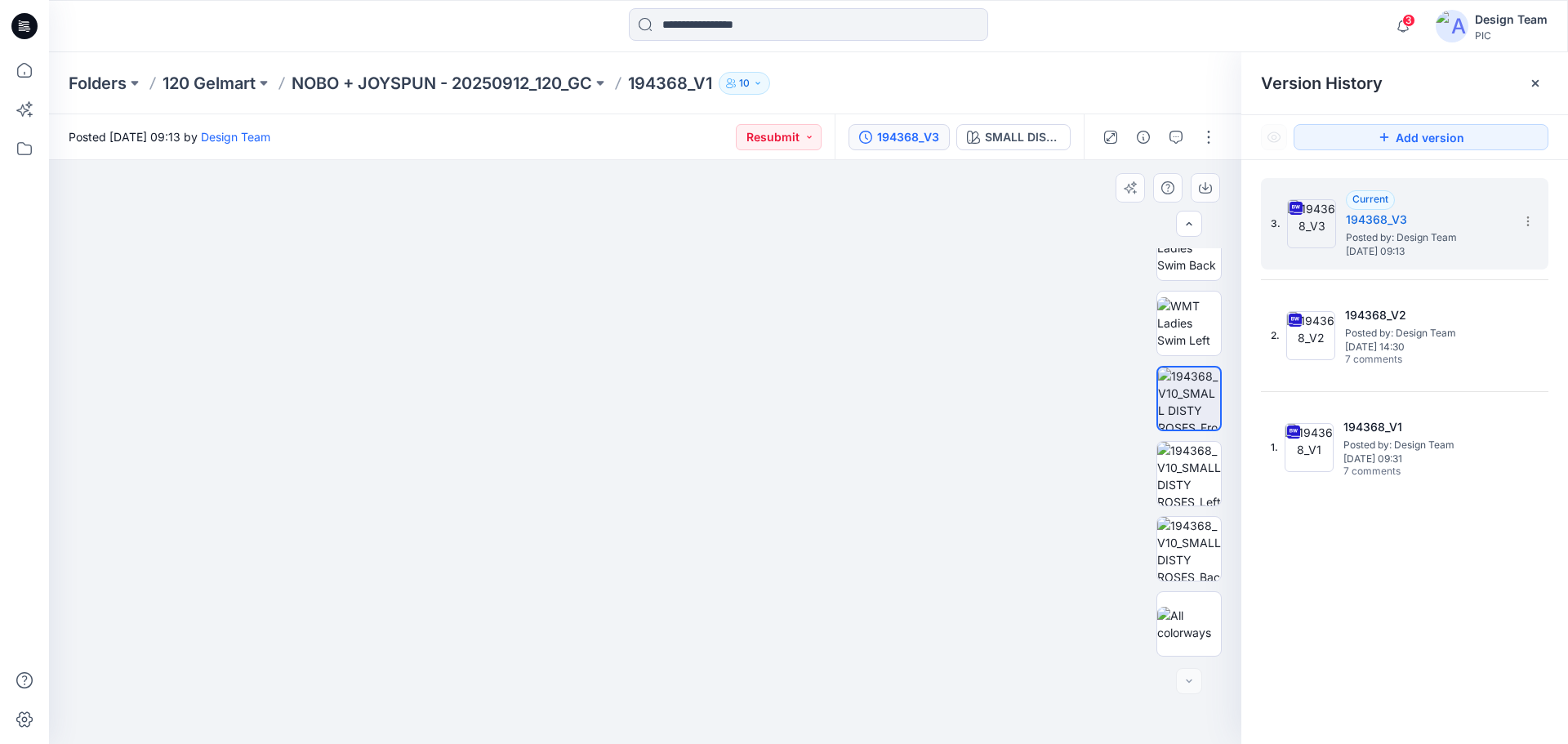
drag, startPoint x: 669, startPoint y: 274, endPoint x: 739, endPoint y: 646, distance: 378.5
click at [739, 646] on img at bounding box center [716, 172] width 2451 height 1145
drag, startPoint x: 460, startPoint y: 332, endPoint x: 837, endPoint y: 352, distance: 377.5
click at [837, 352] on img at bounding box center [1023, 182] width 2451 height 1124
drag, startPoint x: 892, startPoint y: 378, endPoint x: 857, endPoint y: 375, distance: 35.1
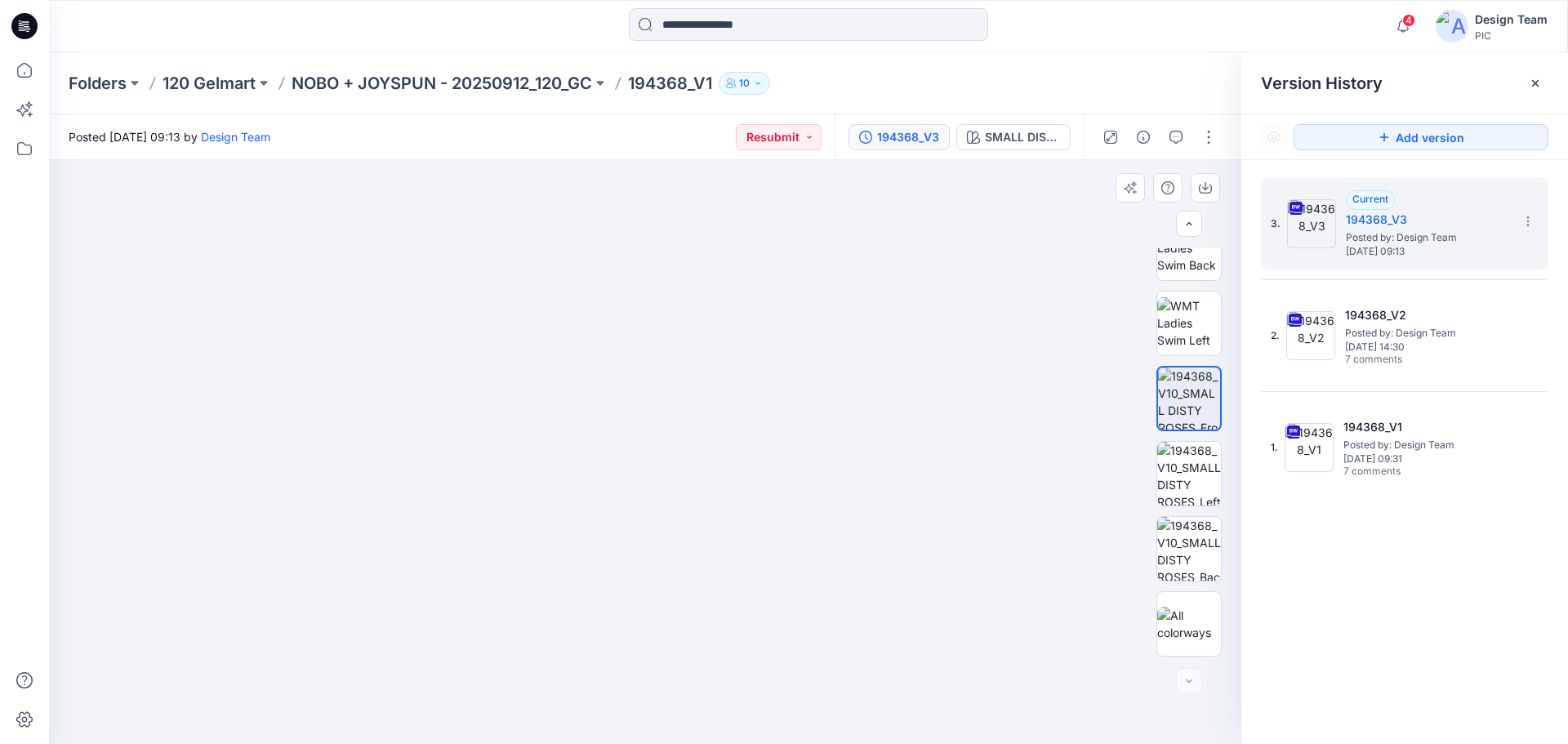
click at [857, 375] on img at bounding box center [626, 357] width 1232 height 775
drag, startPoint x: 609, startPoint y: 410, endPoint x: 1063, endPoint y: 303, distance: 466.4
click at [1063, 303] on img at bounding box center [486, 117] width 2451 height 1253
drag, startPoint x: 420, startPoint y: 401, endPoint x: 486, endPoint y: 326, distance: 99.9
click at [486, 326] on img at bounding box center [636, 271] width 1384 height 946
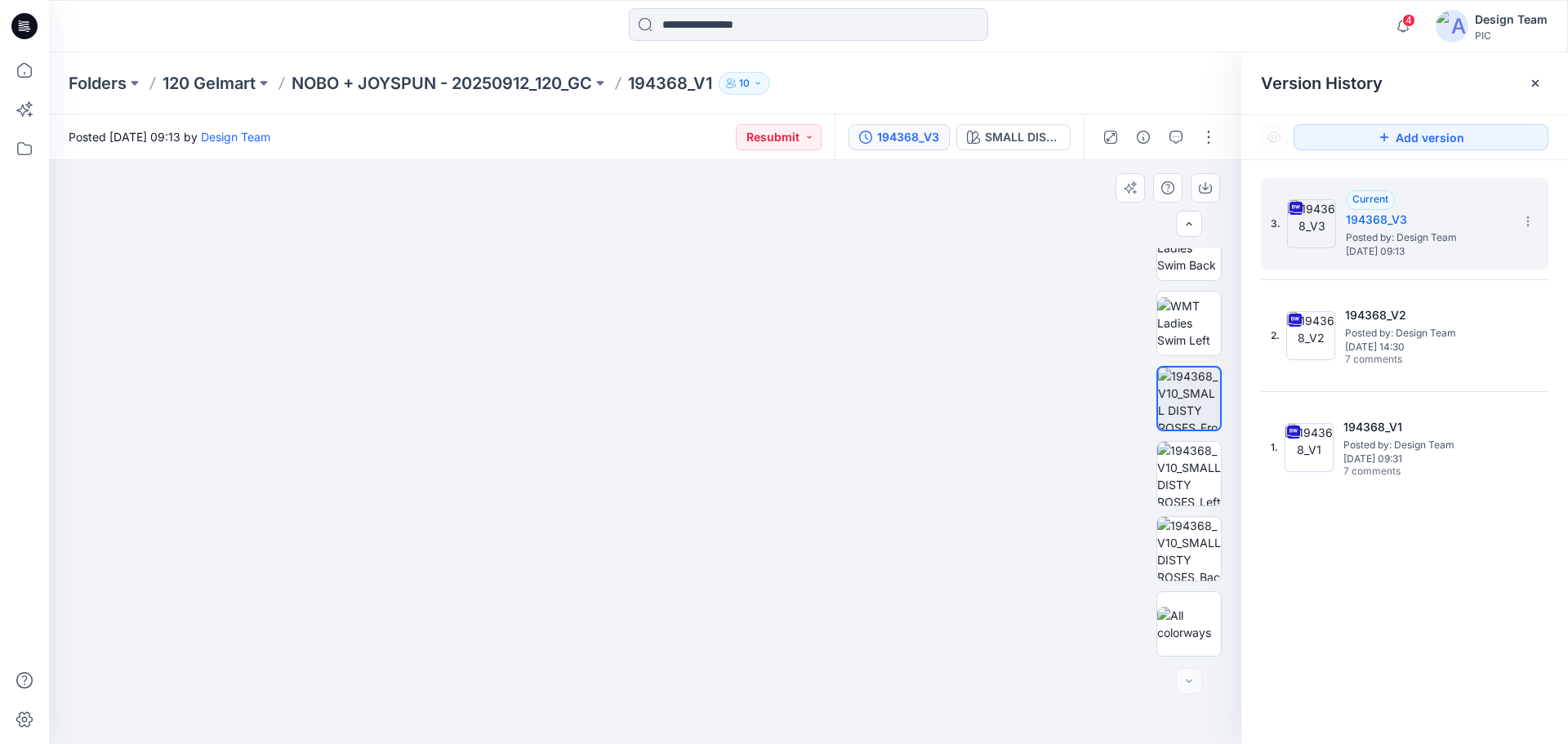
drag, startPoint x: 861, startPoint y: 374, endPoint x: 917, endPoint y: 430, distance: 79.2
click at [917, 430] on img at bounding box center [670, 196] width 1842 height 1096
drag, startPoint x: 772, startPoint y: 347, endPoint x: 769, endPoint y: 455, distance: 108.0
click at [769, 455] on img at bounding box center [665, 242] width 1842 height 1005
drag, startPoint x: 649, startPoint y: 490, endPoint x: 682, endPoint y: 329, distance: 164.3
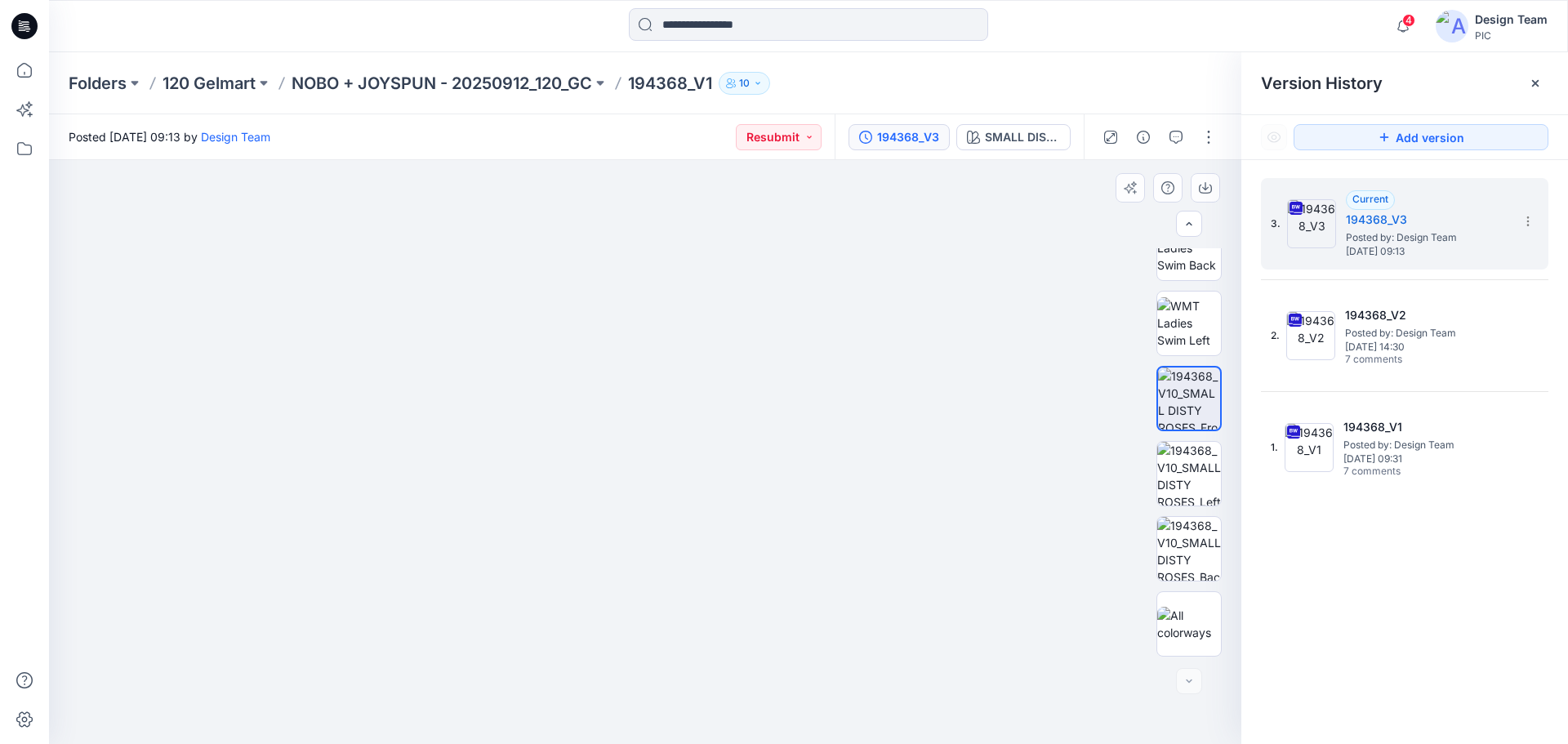
click at [682, 329] on img at bounding box center [645, 322] width 1384 height 844
drag, startPoint x: 639, startPoint y: 397, endPoint x: 502, endPoint y: 387, distance: 137.4
click at [502, 387] on img at bounding box center [832, 8] width 2146 height 1472
drag, startPoint x: 537, startPoint y: 350, endPoint x: 605, endPoint y: 337, distance: 69.2
click at [605, 336] on img at bounding box center [731, 230] width 1384 height 1027
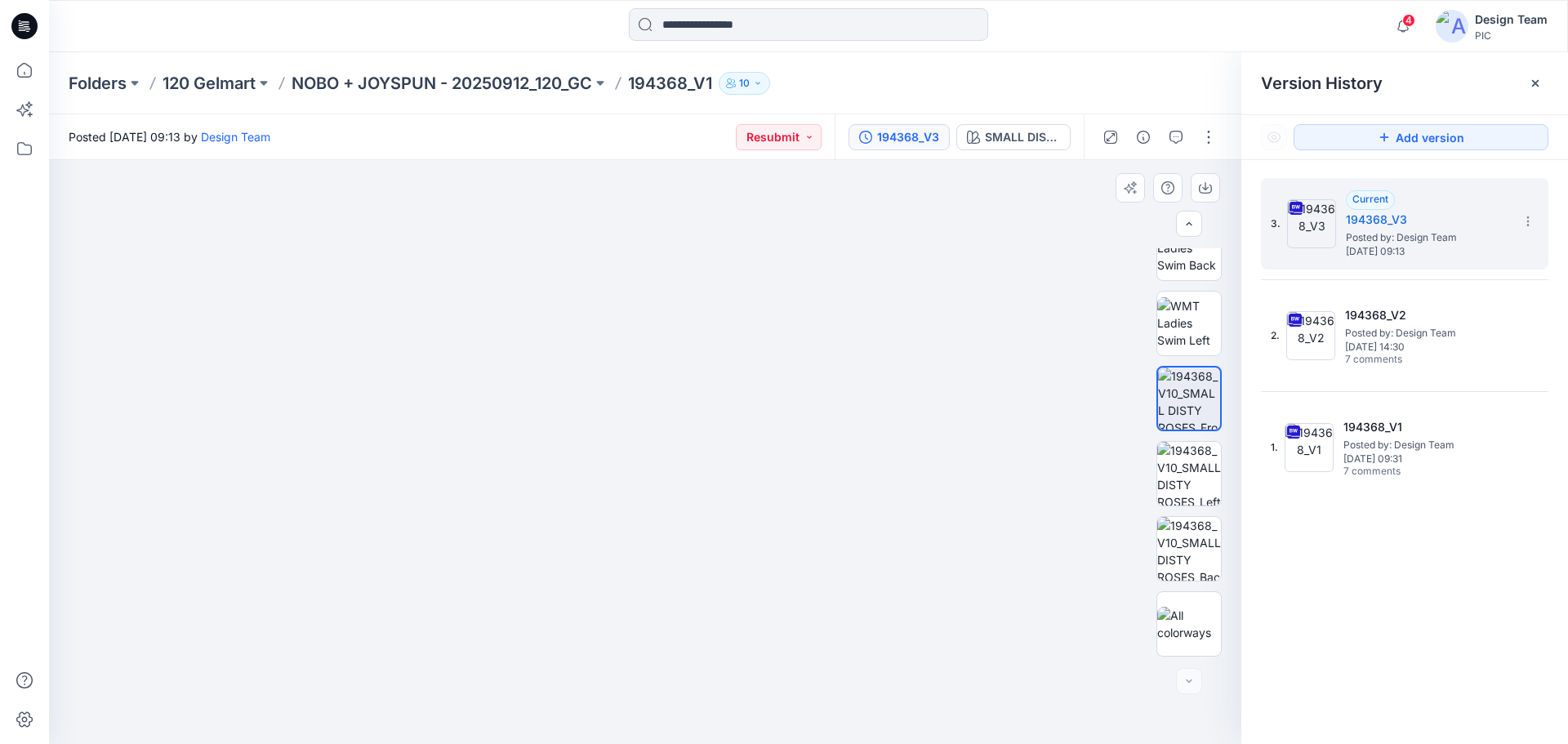
drag, startPoint x: 598, startPoint y: 393, endPoint x: 716, endPoint y: 363, distance: 121.8
drag, startPoint x: 527, startPoint y: 378, endPoint x: 388, endPoint y: 459, distance: 160.9
drag, startPoint x: 540, startPoint y: 388, endPoint x: 556, endPoint y: 464, distance: 77.7
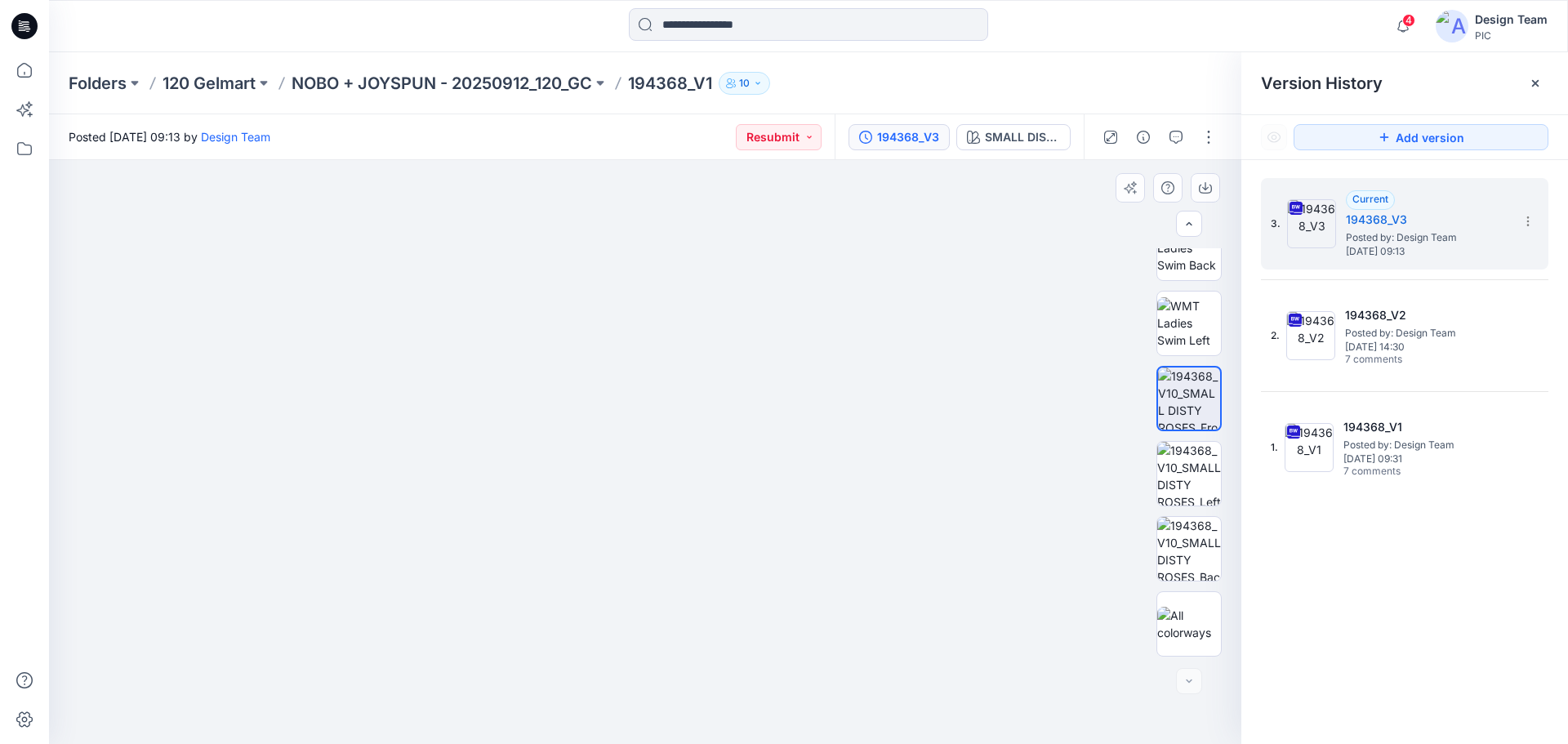
click at [556, 464] on img at bounding box center [652, 10] width 2451 height 1468
drag, startPoint x: 557, startPoint y: 401, endPoint x: 560, endPoint y: 472, distance: 71.1
click at [560, 472] on img at bounding box center [655, 46] width 2451 height 1397
drag, startPoint x: 549, startPoint y: 350, endPoint x: 580, endPoint y: 443, distance: 98.0
click at [568, 448] on img at bounding box center [655, 46] width 2451 height 1397
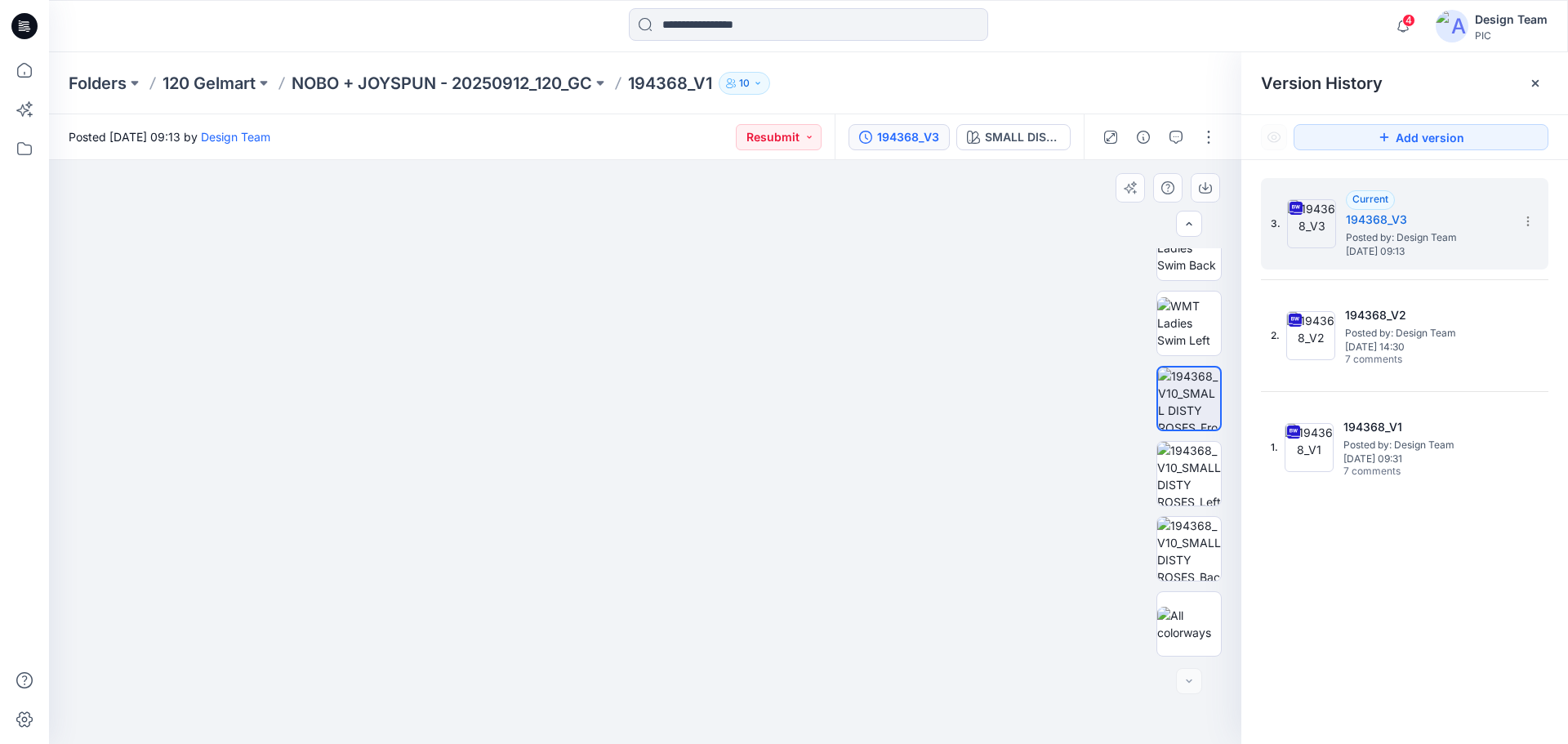
drag, startPoint x: 664, startPoint y: 414, endPoint x: 673, endPoint y: 437, distance: 24.7
click at [670, 437] on img at bounding box center [687, 126] width 2451 height 1235
click at [898, 129] on div "194368_V3" at bounding box center [908, 137] width 62 height 18
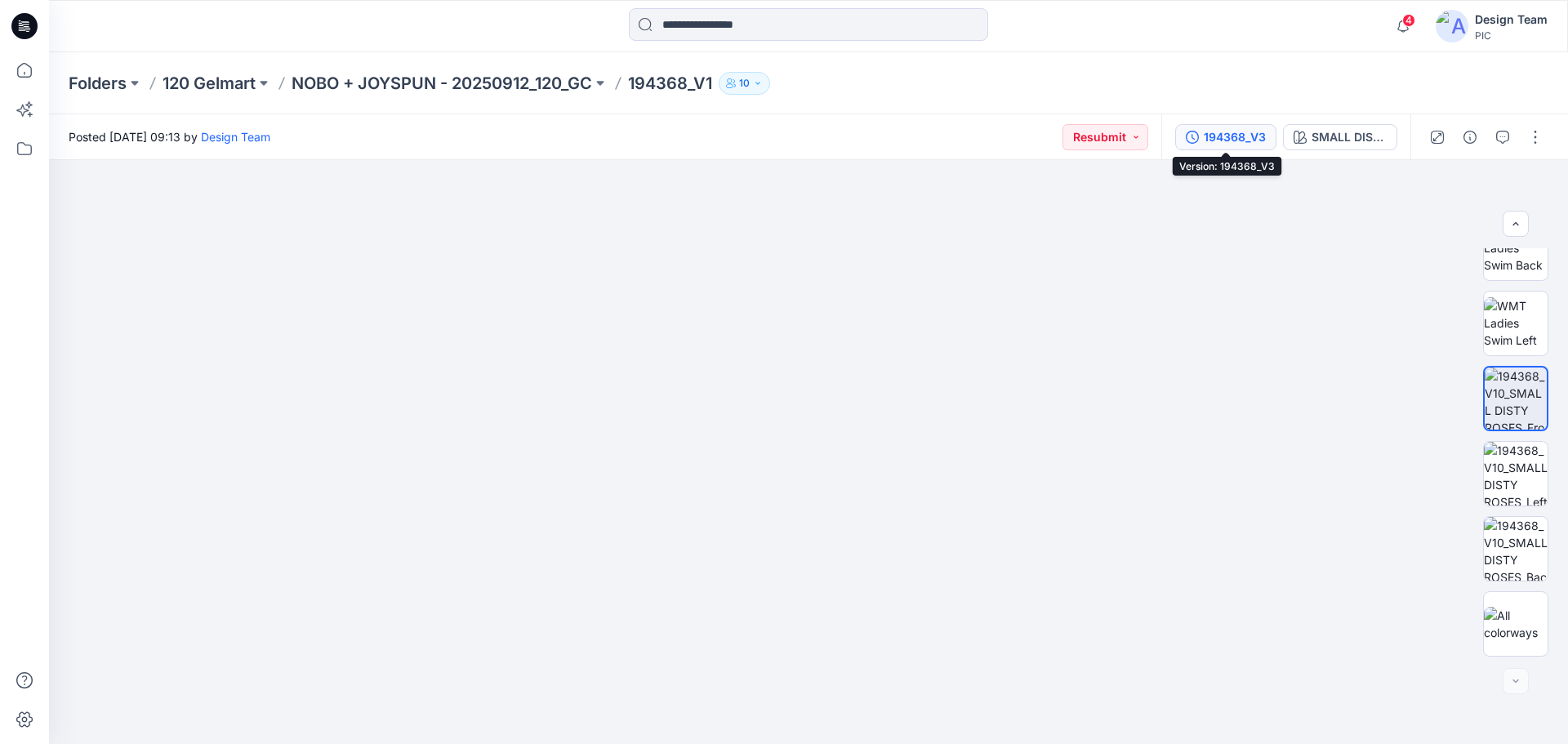
click at [1235, 140] on div "194368_V3" at bounding box center [1235, 137] width 62 height 18
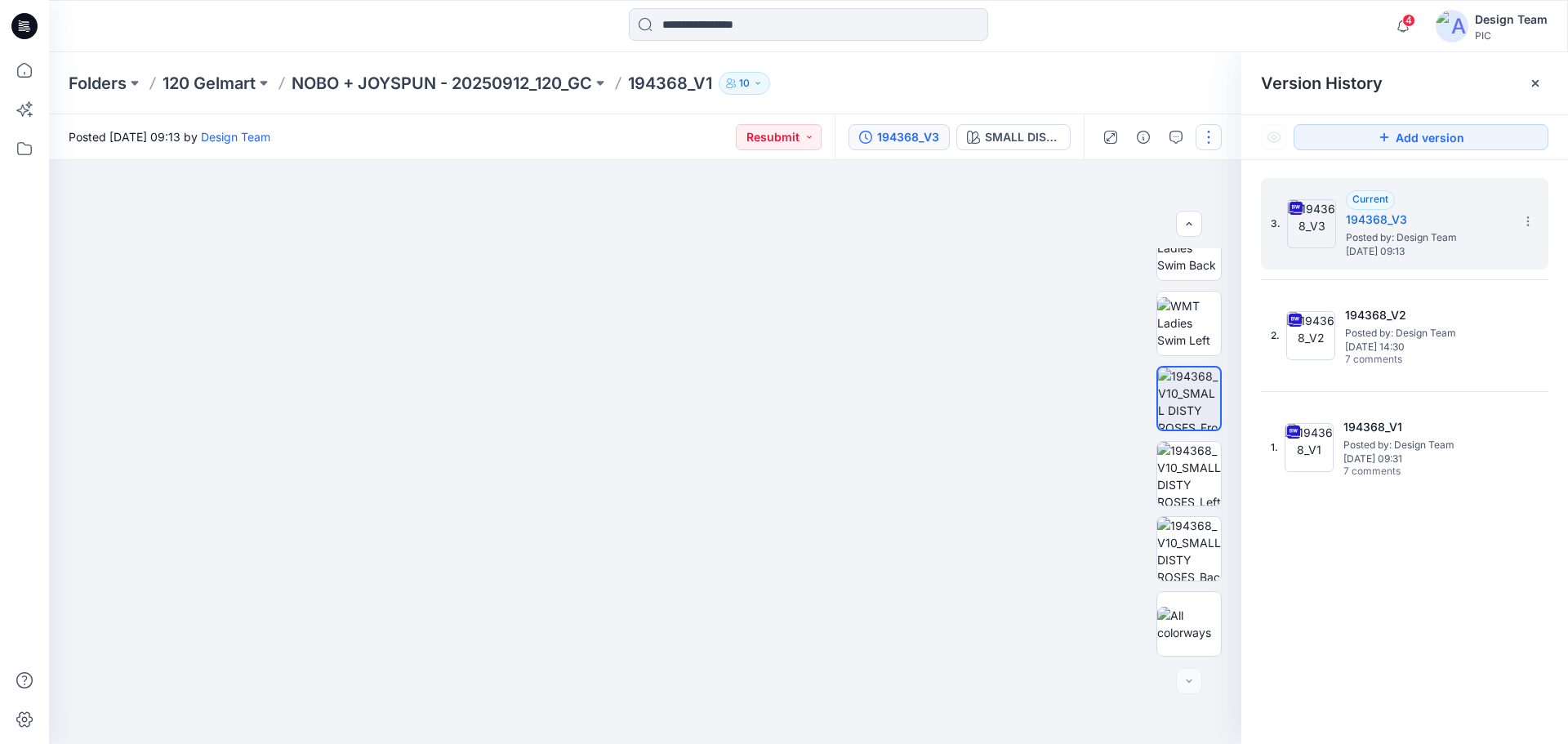
click at [1200, 139] on button "button" at bounding box center [1209, 137] width 26 height 26
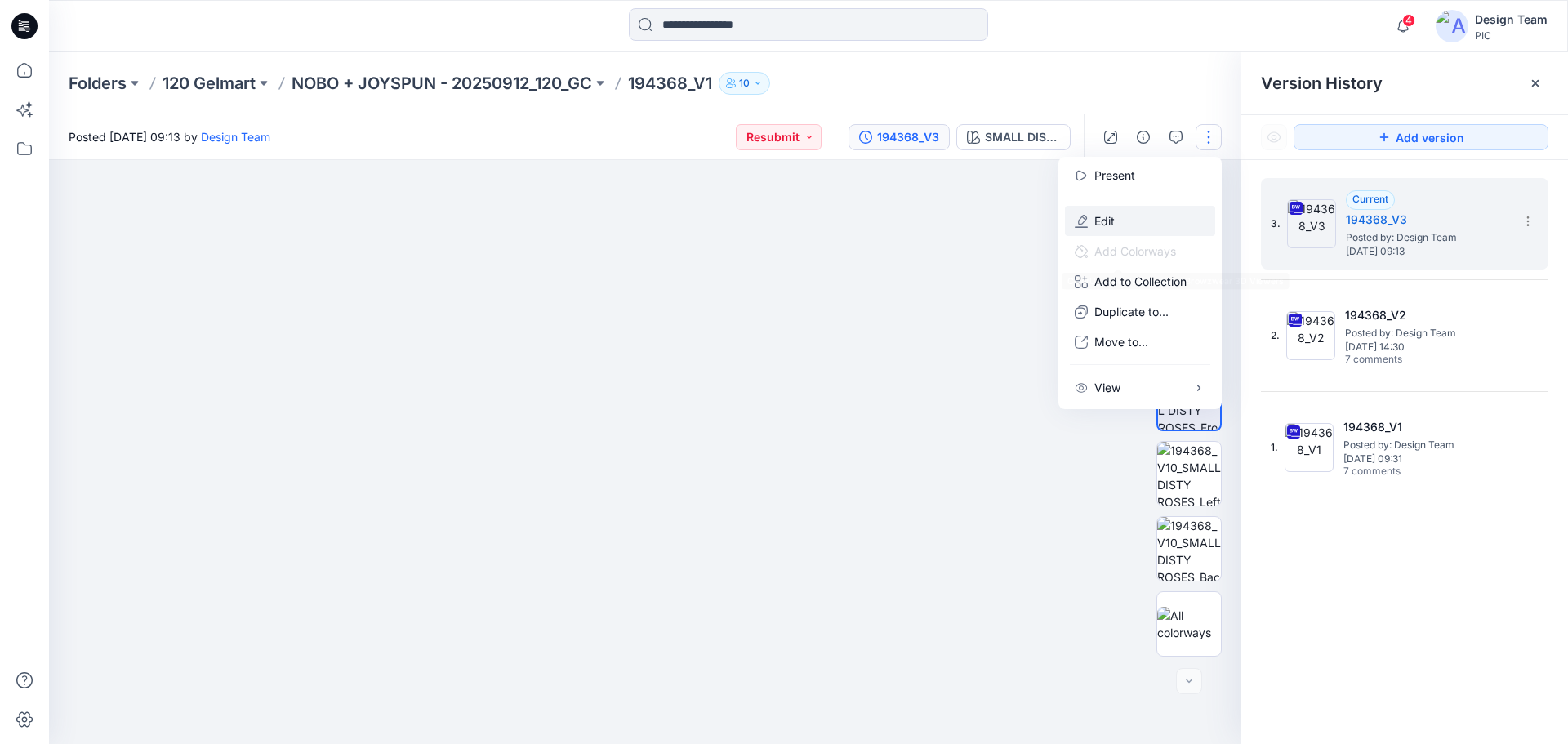
click at [1146, 222] on button "Edit" at bounding box center [1140, 220] width 150 height 30
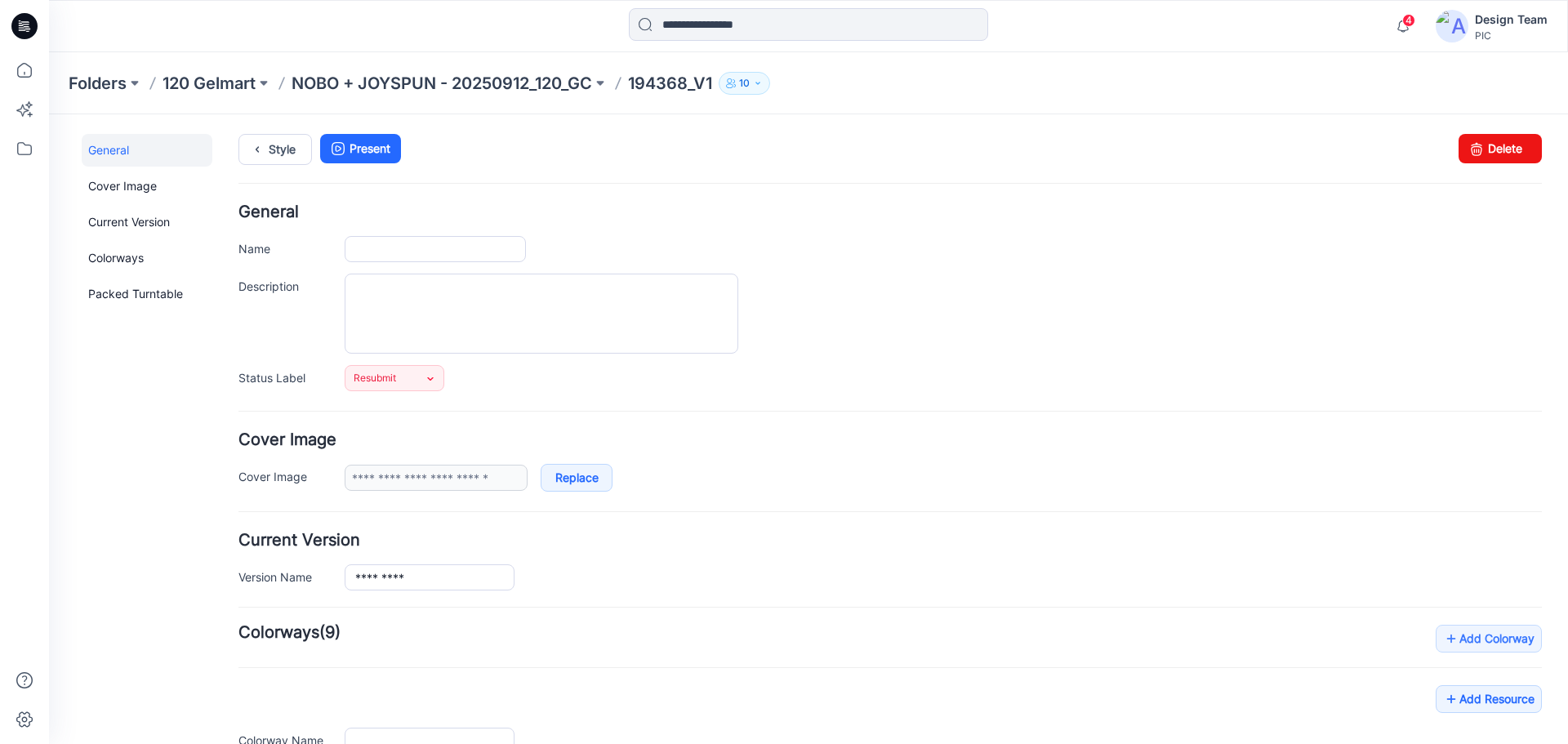
type input "*********"
type input "**********"
click at [194, 223] on link "Current Version" at bounding box center [147, 222] width 131 height 33
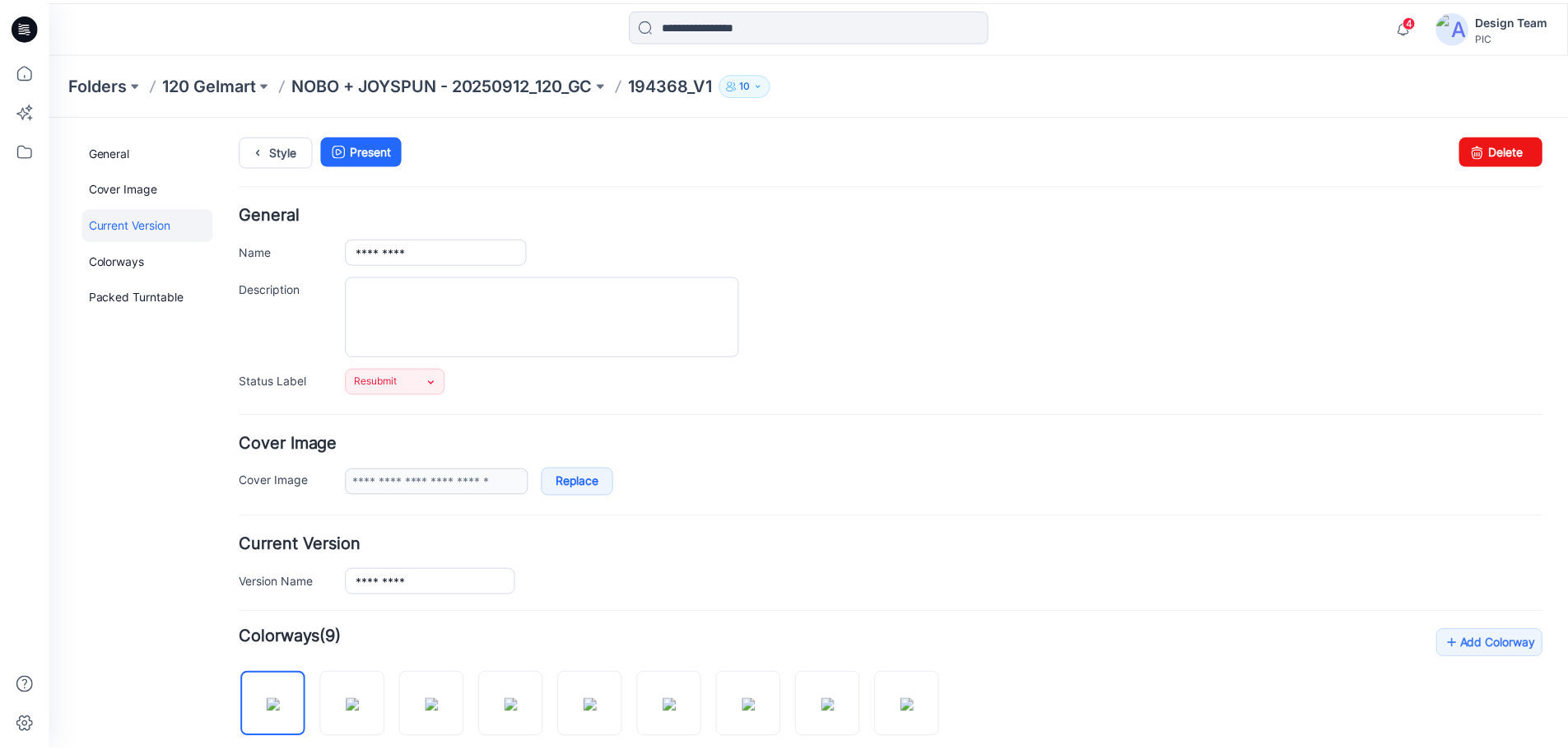
scroll to position [421, 0]
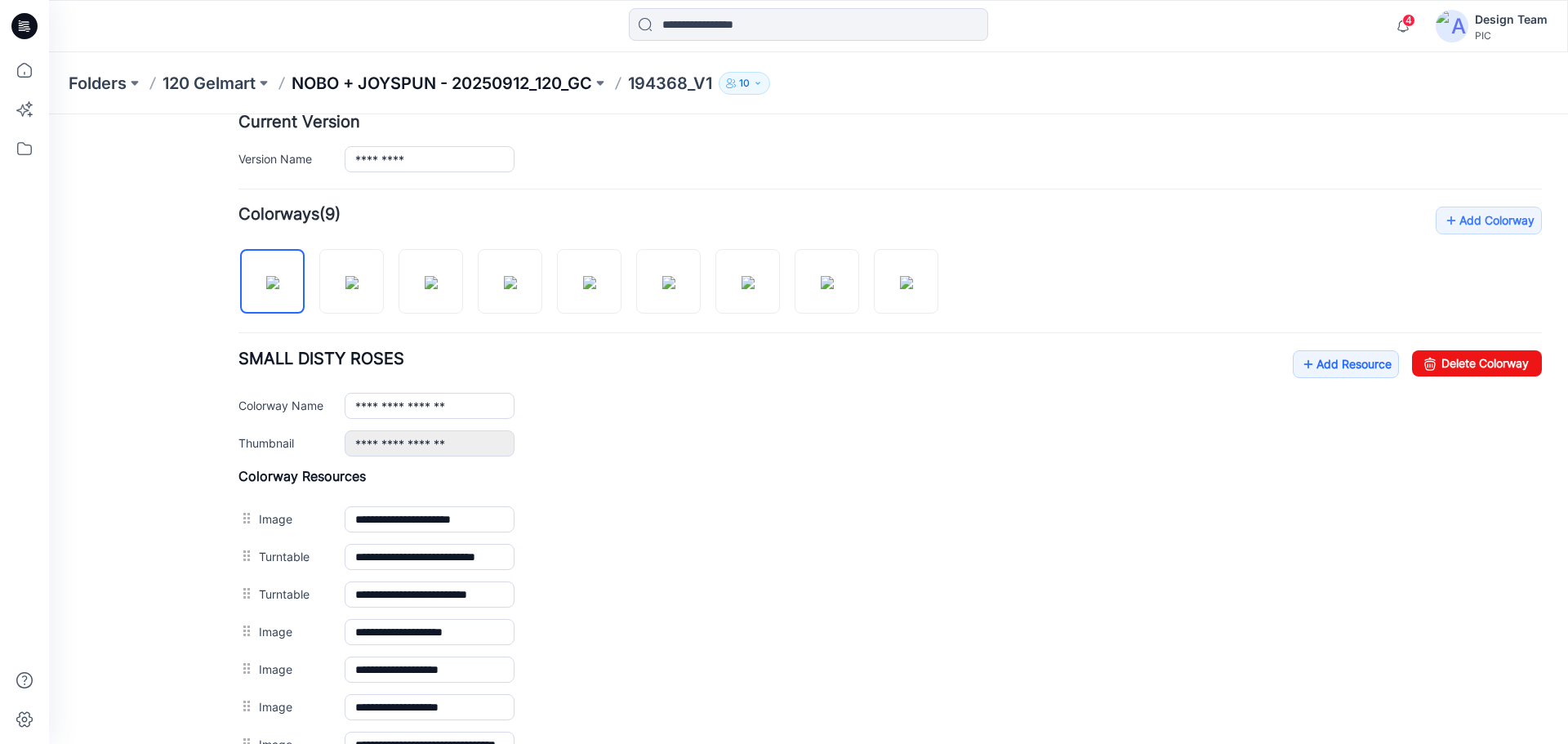
click at [366, 86] on p "NOBO + JOYSPUN - 20250912_120_GC" at bounding box center [442, 83] width 301 height 23
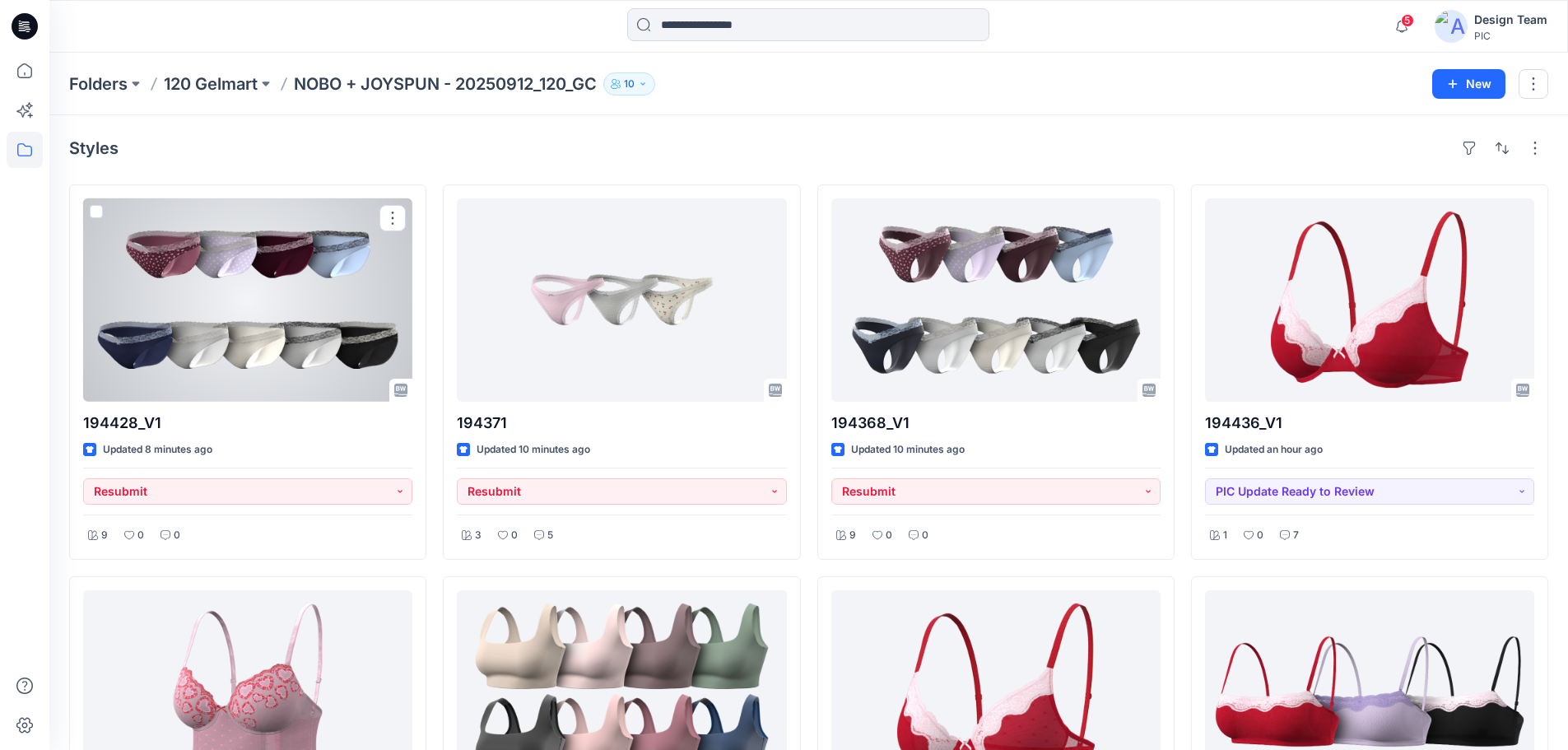
click at [245, 297] on div at bounding box center [247, 300] width 329 height 203
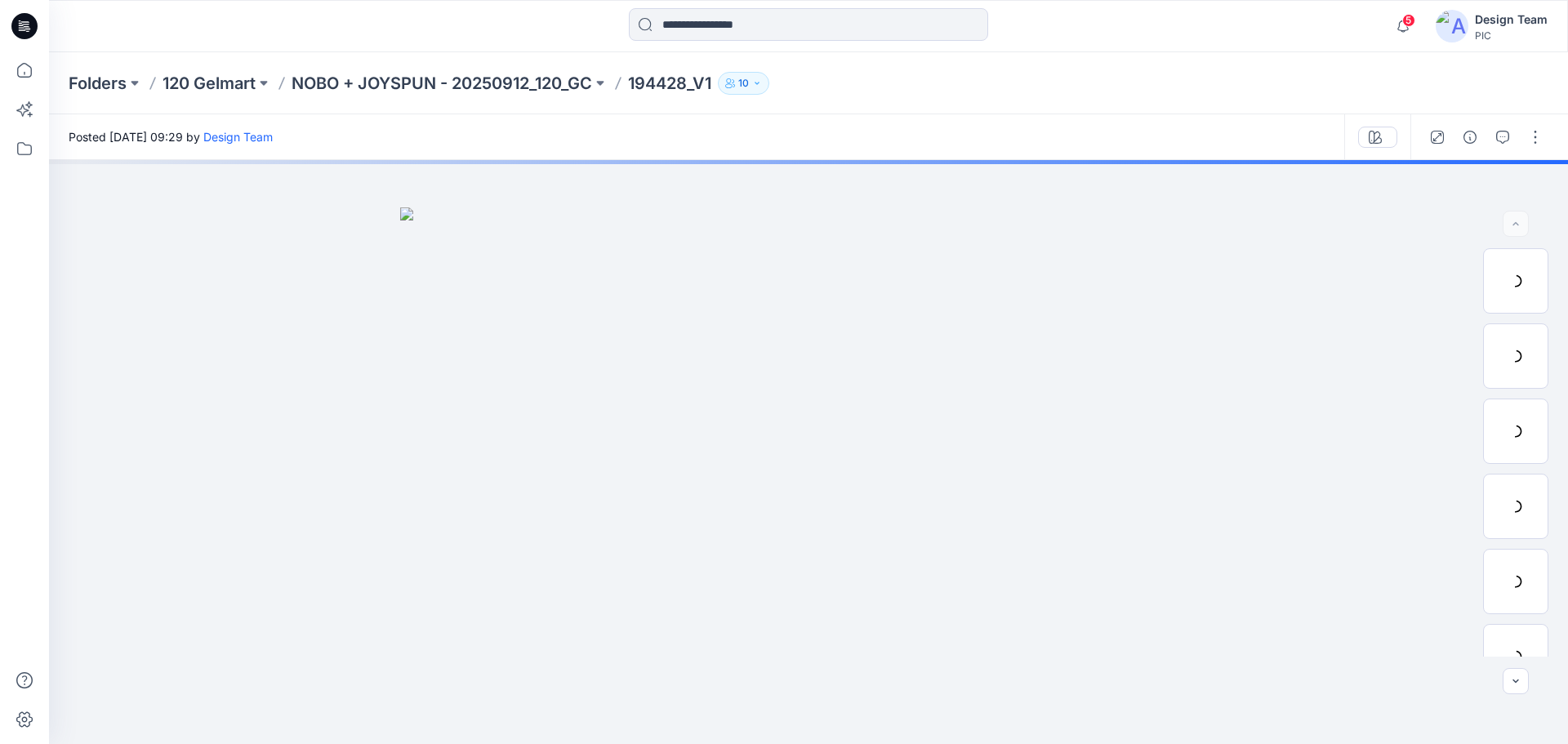
click at [413, 82] on p "NOBO + JOYSPUN - 20250912_120_GC" at bounding box center [442, 83] width 301 height 23
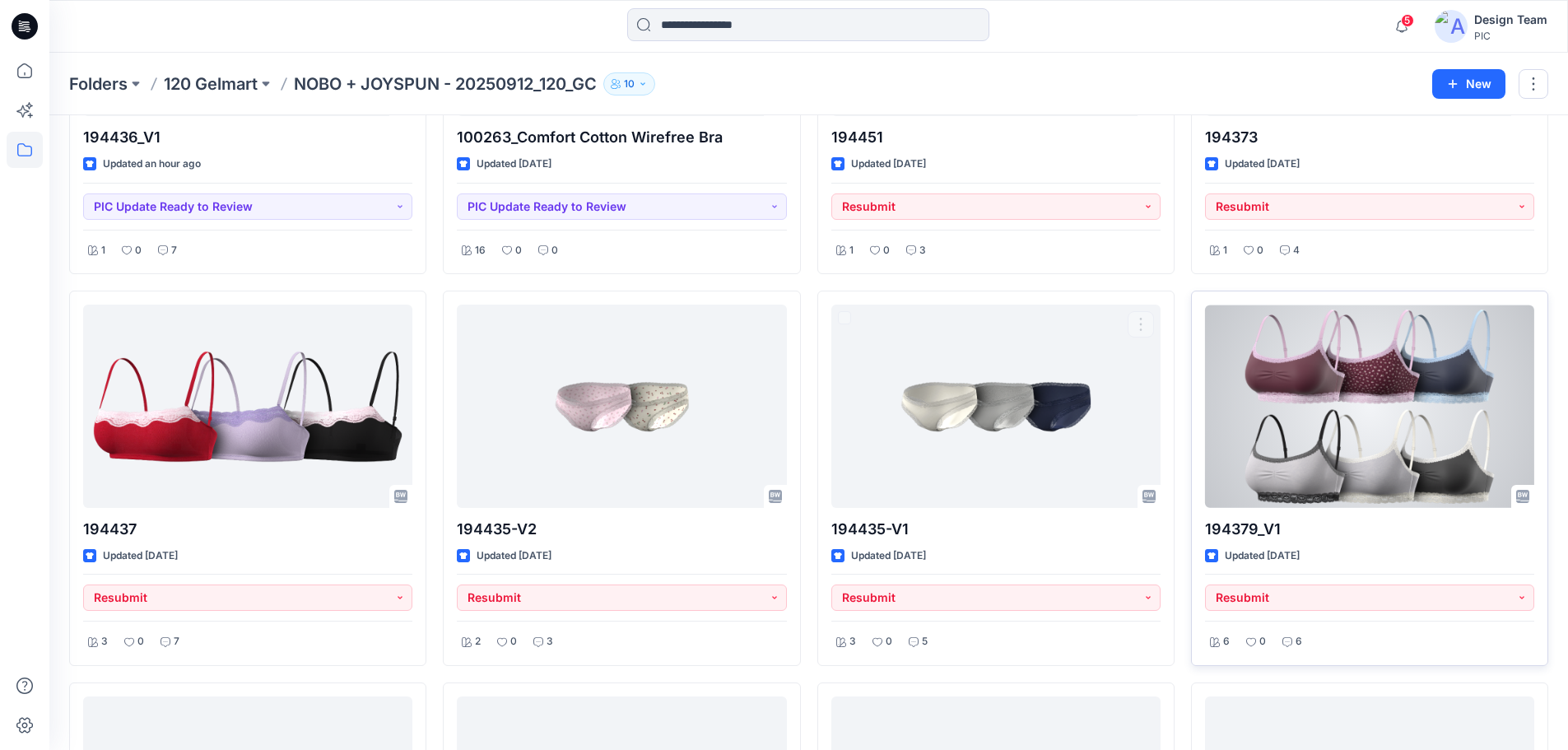
scroll to position [1070, 0]
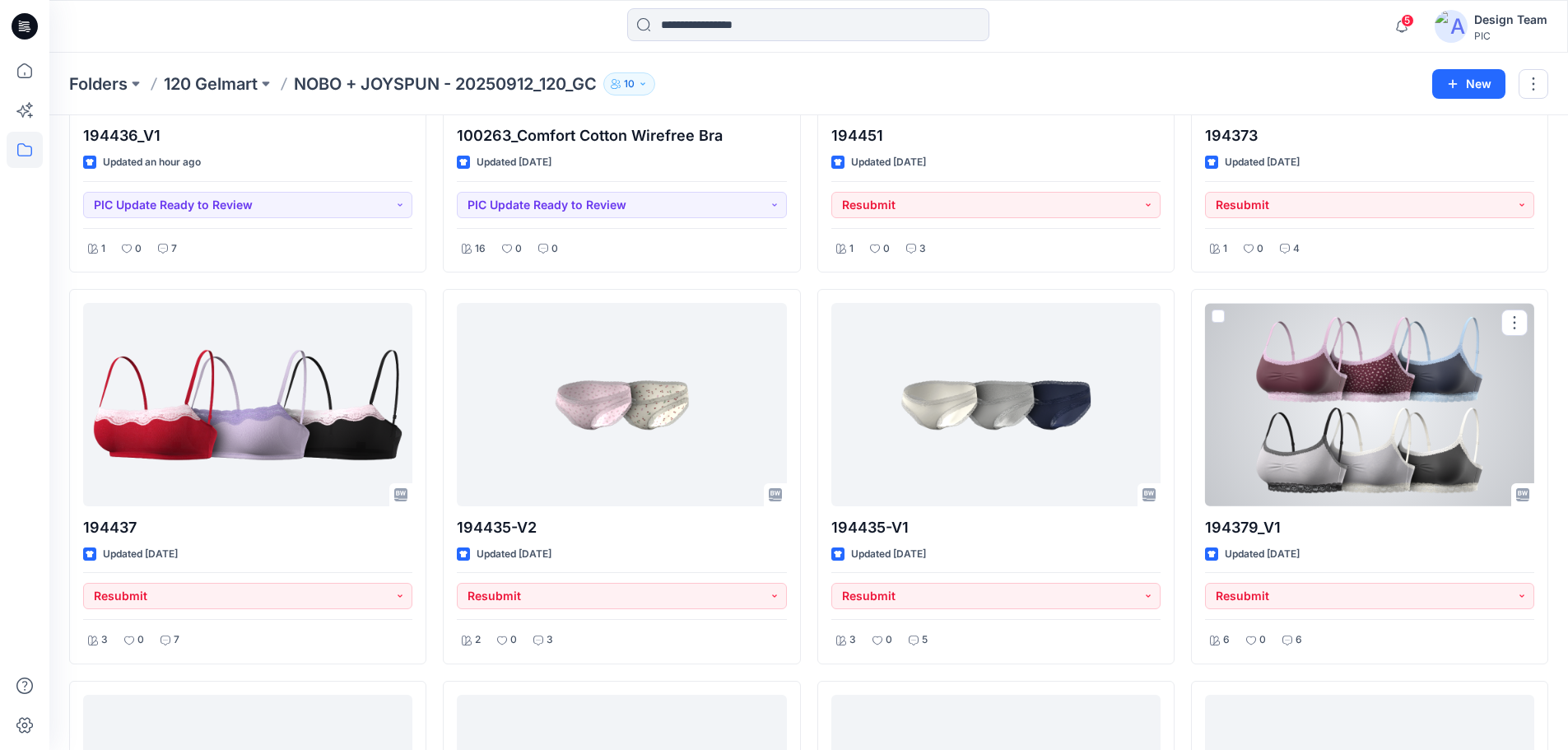
click at [1351, 367] on div at bounding box center [1370, 405] width 329 height 203
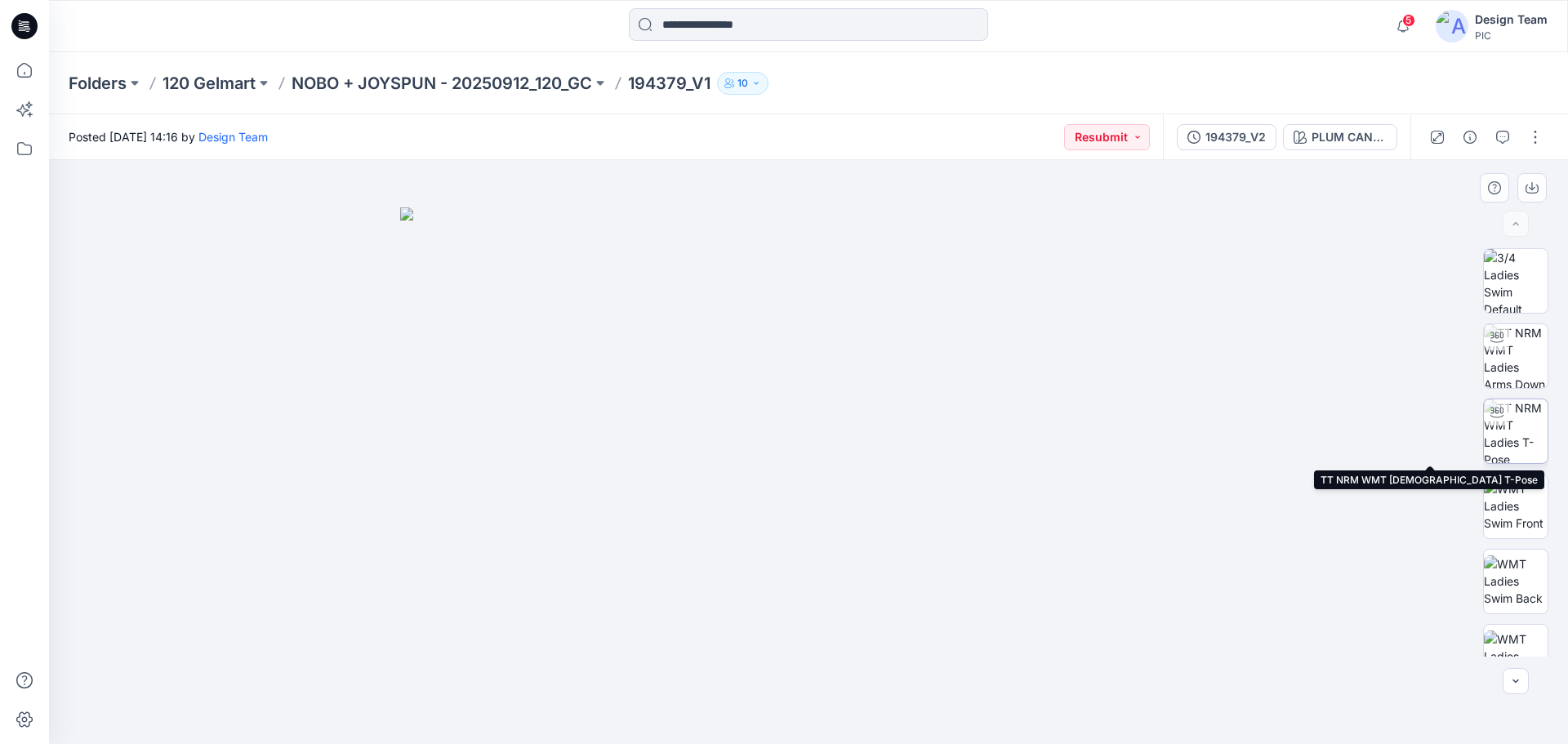
click at [1518, 434] on img at bounding box center [1517, 432] width 64 height 64
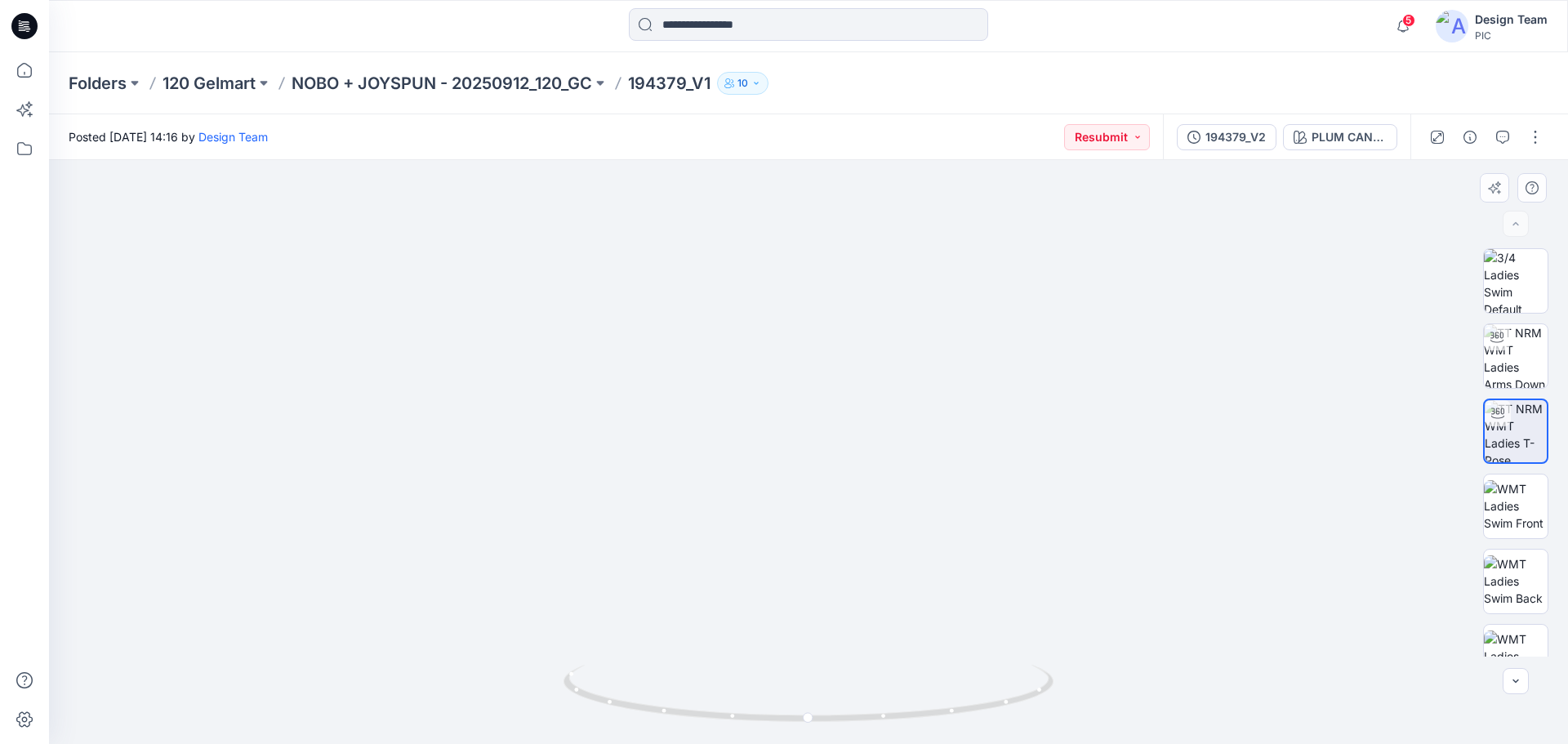
drag, startPoint x: 545, startPoint y: 256, endPoint x: 555, endPoint y: 400, distance: 144.3
click at [555, 400] on img at bounding box center [816, 272] width 1593 height 947
drag, startPoint x: 920, startPoint y: 730, endPoint x: 1168, endPoint y: 672, distance: 254.7
click at [1168, 672] on div at bounding box center [809, 452] width 1519 height 584
click at [1412, 23] on span "7" at bounding box center [1409, 19] width 13 height 13
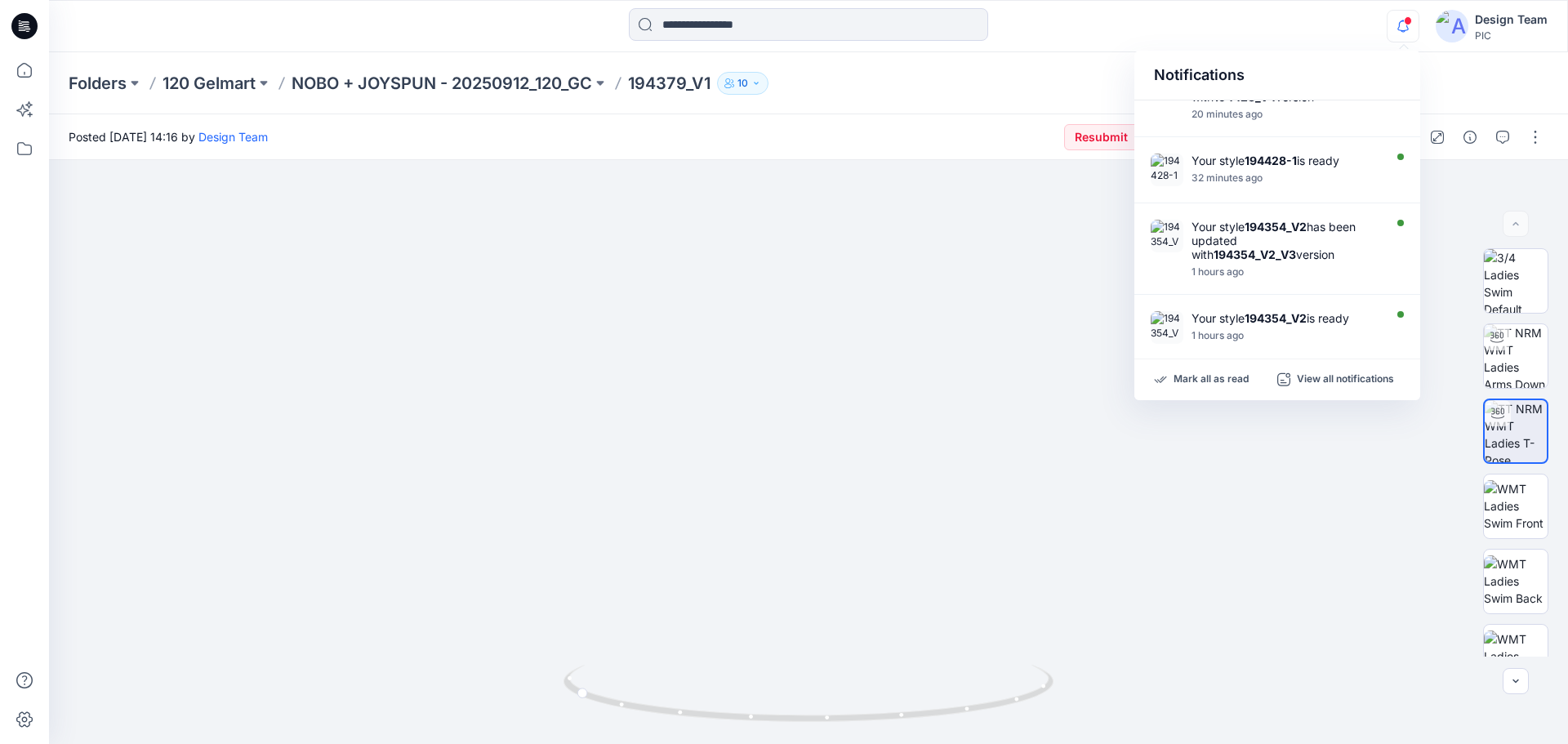
scroll to position [385, 0]
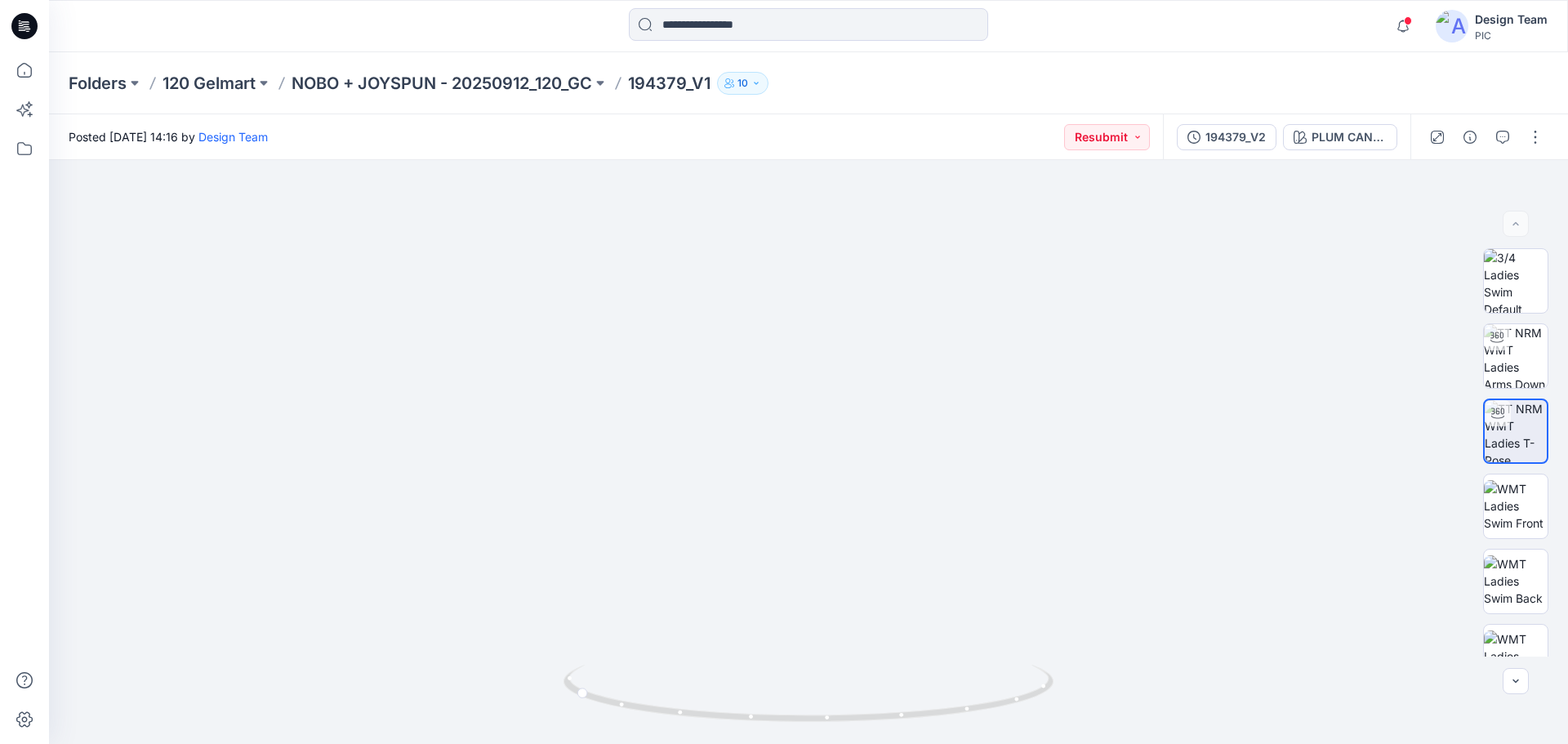
click at [1056, 46] on div "Notifications Your style 194368_V1 has been updated with 194368_V3 version 2 mi…" at bounding box center [809, 26] width 1519 height 52
click at [1444, 26] on img at bounding box center [1453, 26] width 33 height 33
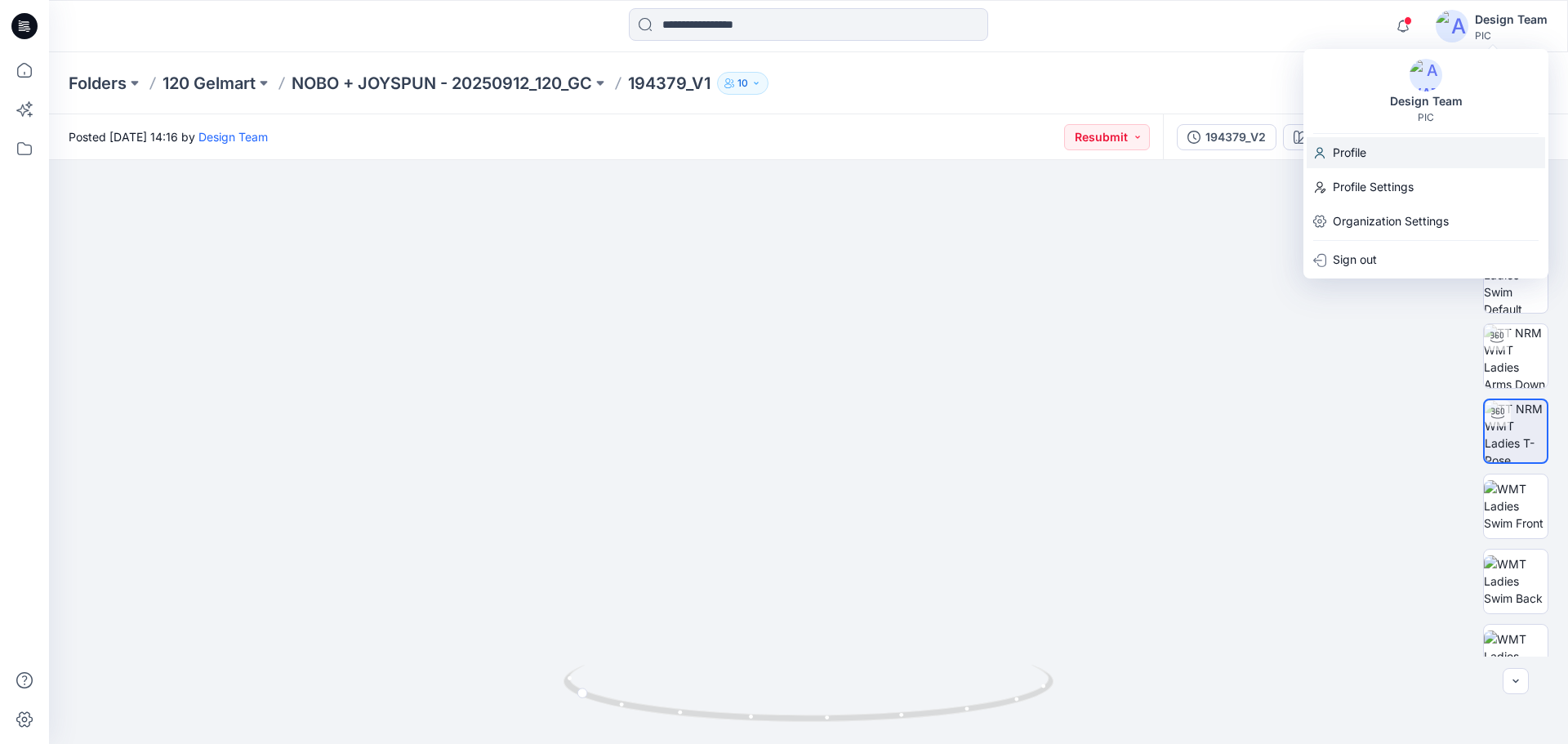
click at [1372, 156] on div "Profile" at bounding box center [1426, 152] width 239 height 31
